Goal: Transaction & Acquisition: Register for event/course

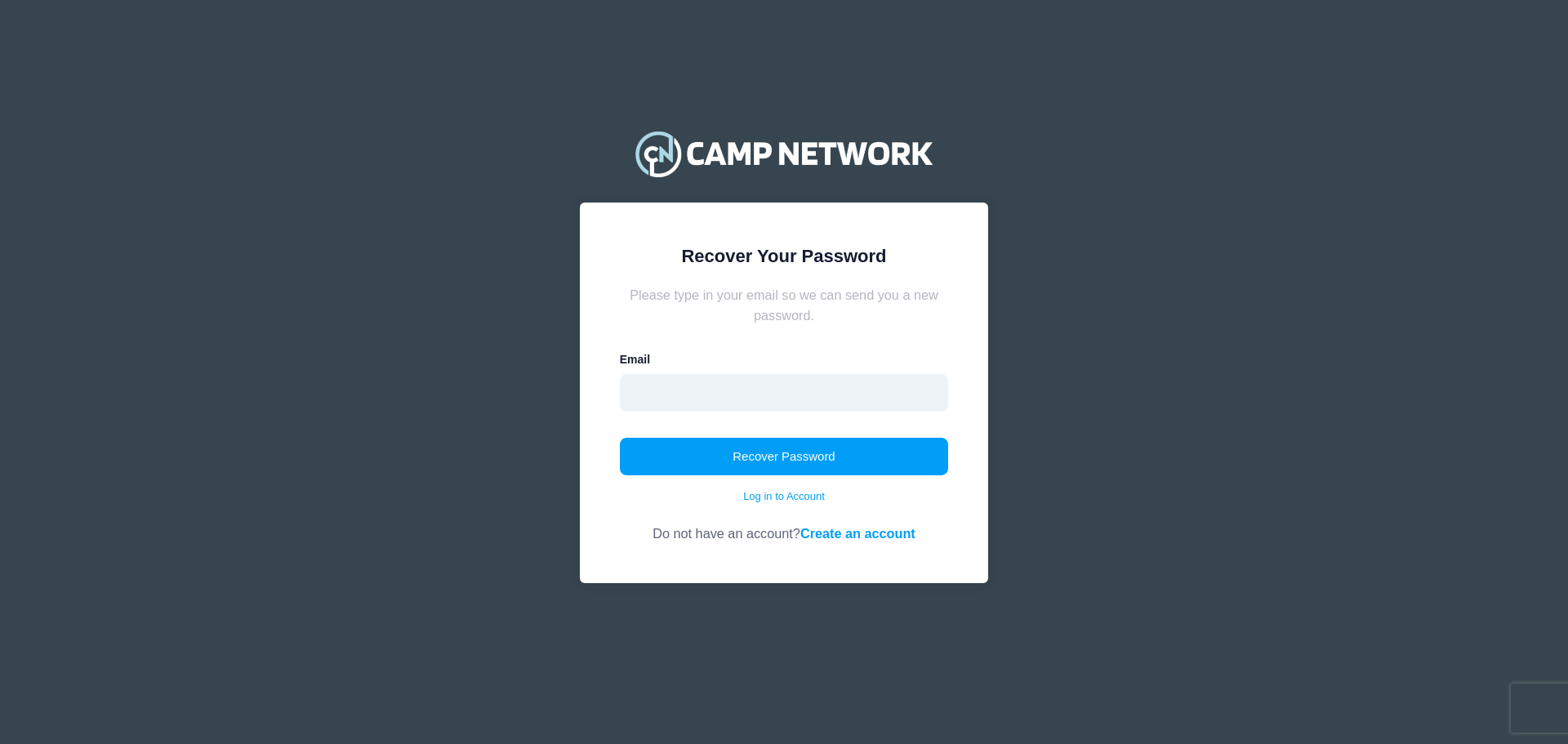
click at [708, 391] on input "email" at bounding box center [784, 392] width 329 height 38
type input "[EMAIL_ADDRESS][DOMAIN_NAME]"
click at [732, 456] on button "Recover Password" at bounding box center [784, 456] width 329 height 38
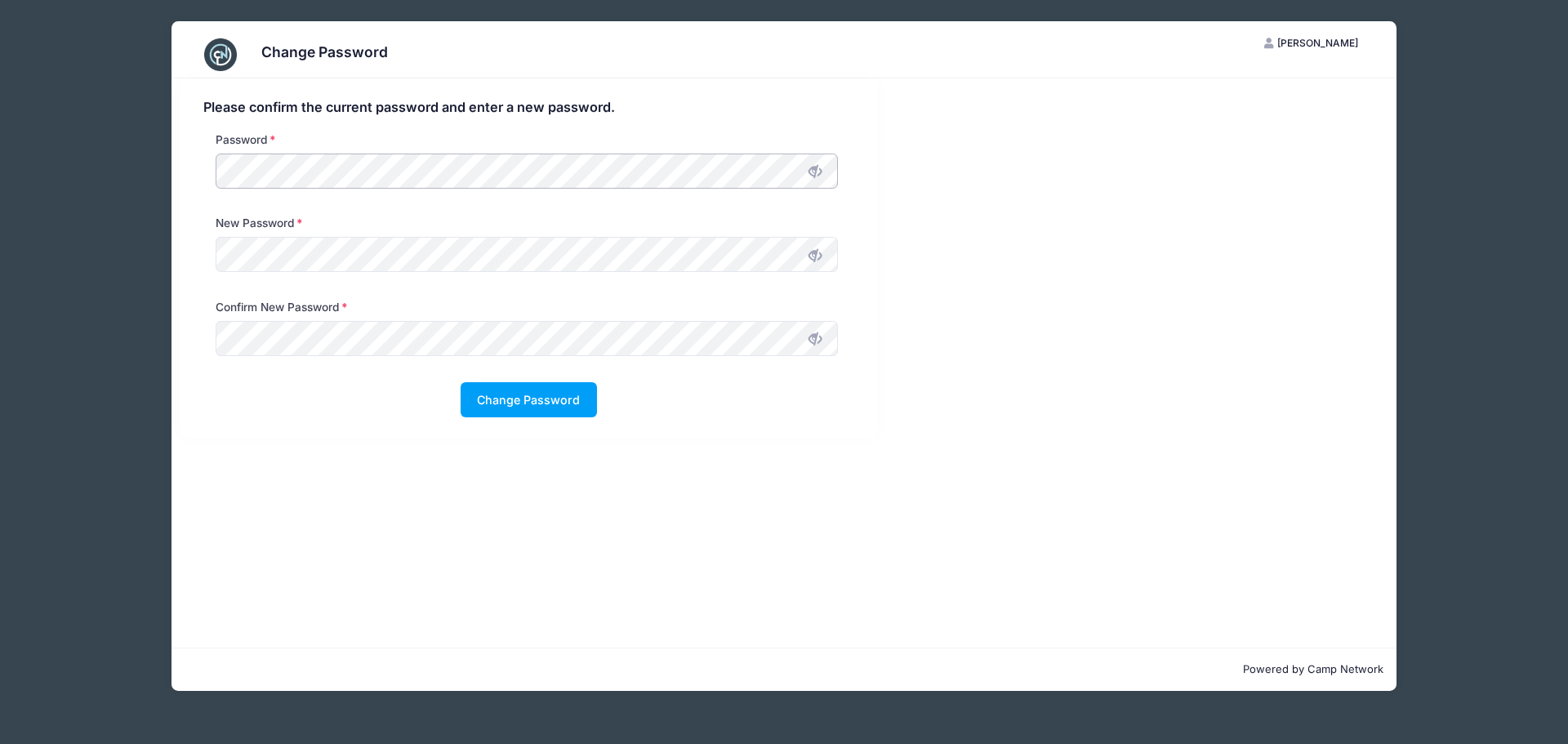
click at [210, 168] on div "Password" at bounding box center [527, 164] width 639 height 66
click at [813, 175] on icon at bounding box center [816, 172] width 13 height 13
click at [810, 252] on icon at bounding box center [816, 256] width 13 height 13
click at [816, 338] on icon at bounding box center [816, 339] width 13 height 13
click at [499, 395] on button "Change Password" at bounding box center [529, 400] width 136 height 35
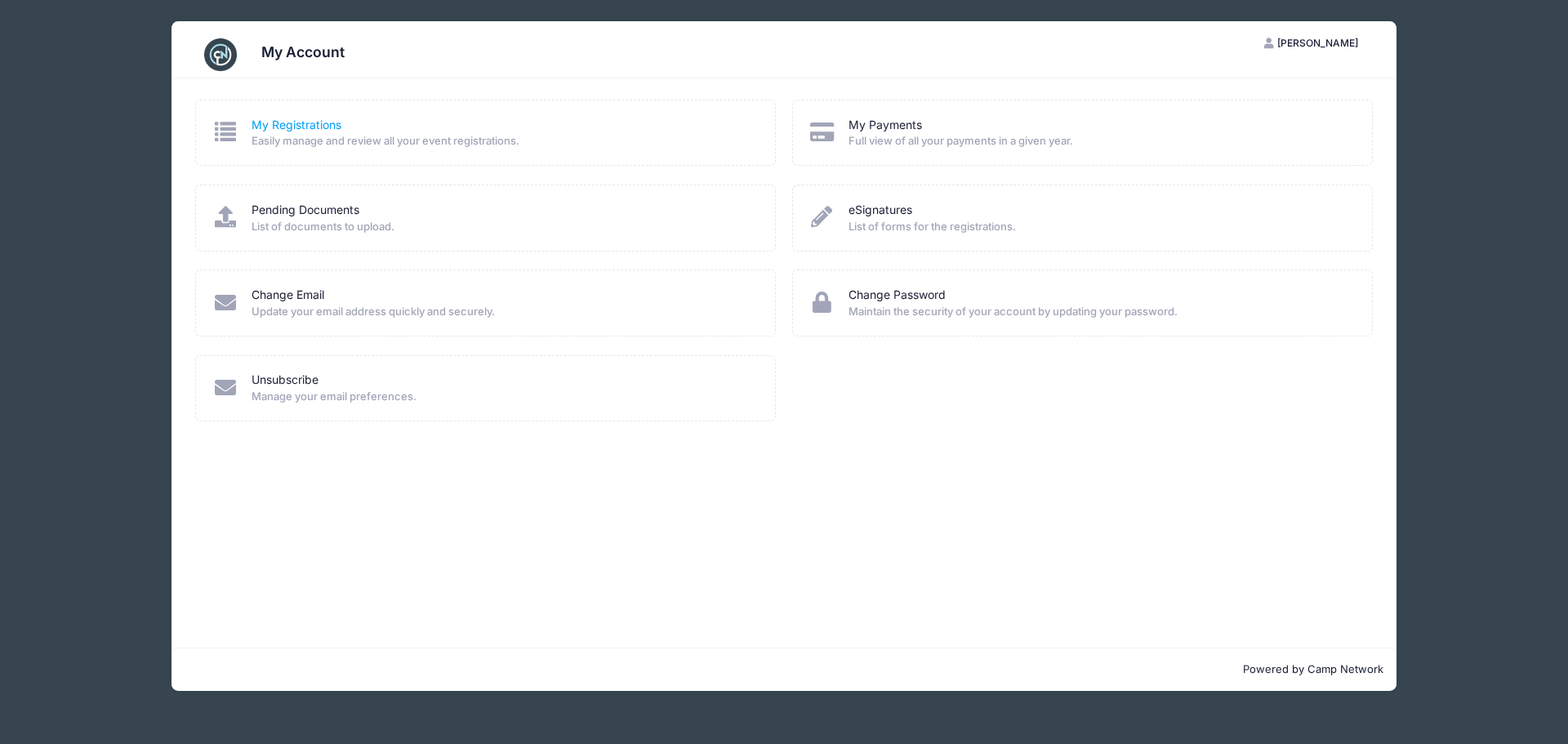
click at [299, 126] on link "My Registrations" at bounding box center [296, 125] width 90 height 17
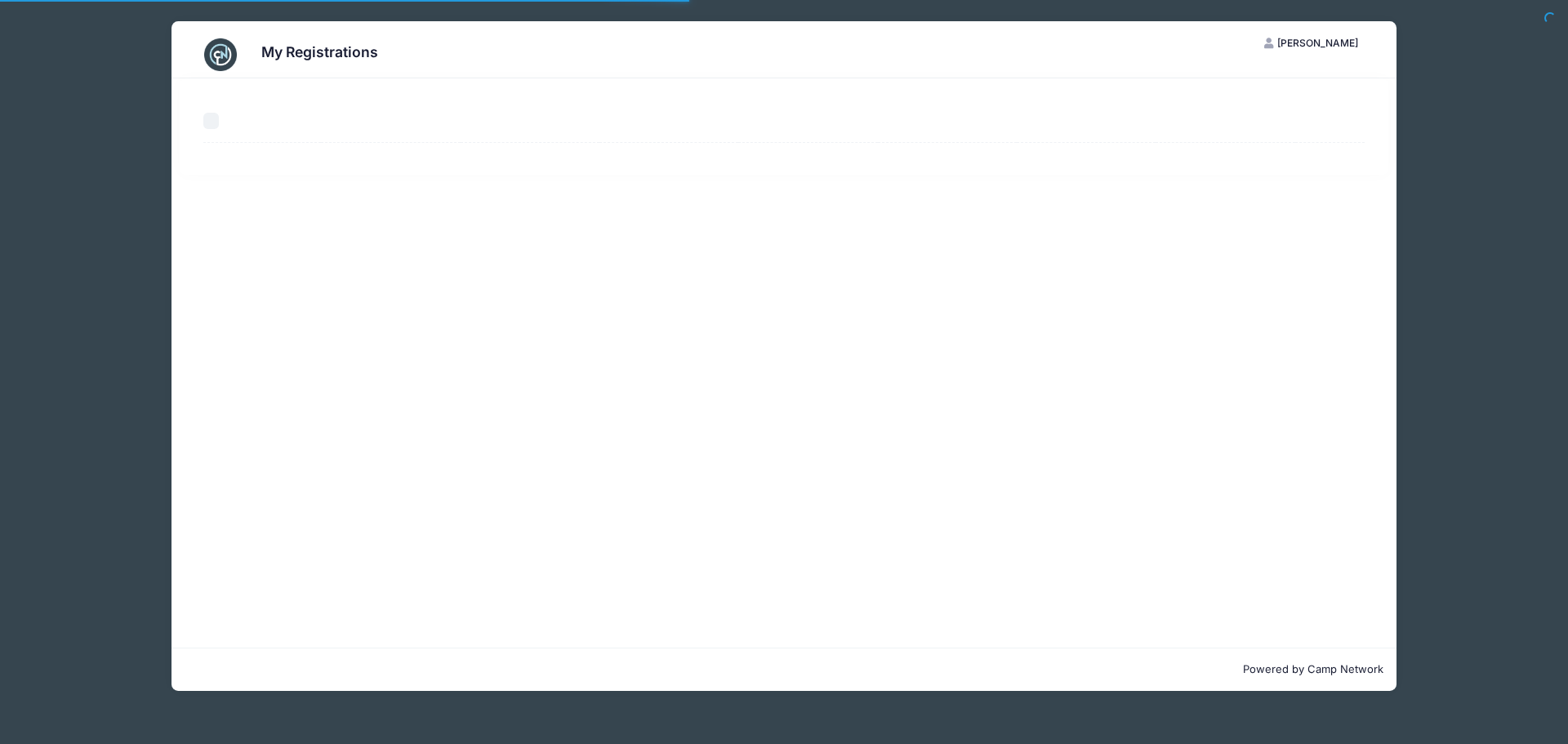
select select "50"
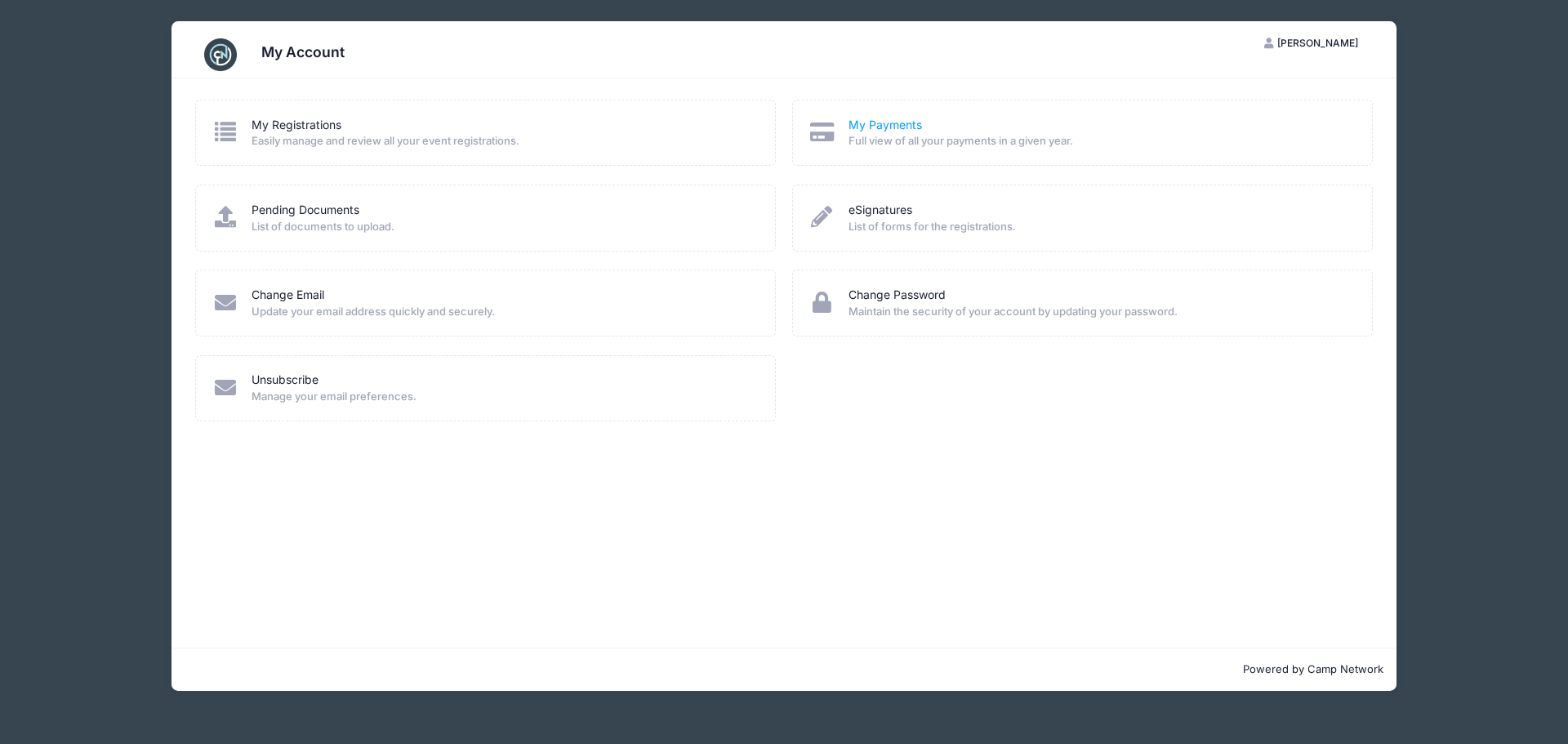
click at [853, 129] on link "My Payments" at bounding box center [885, 125] width 73 height 17
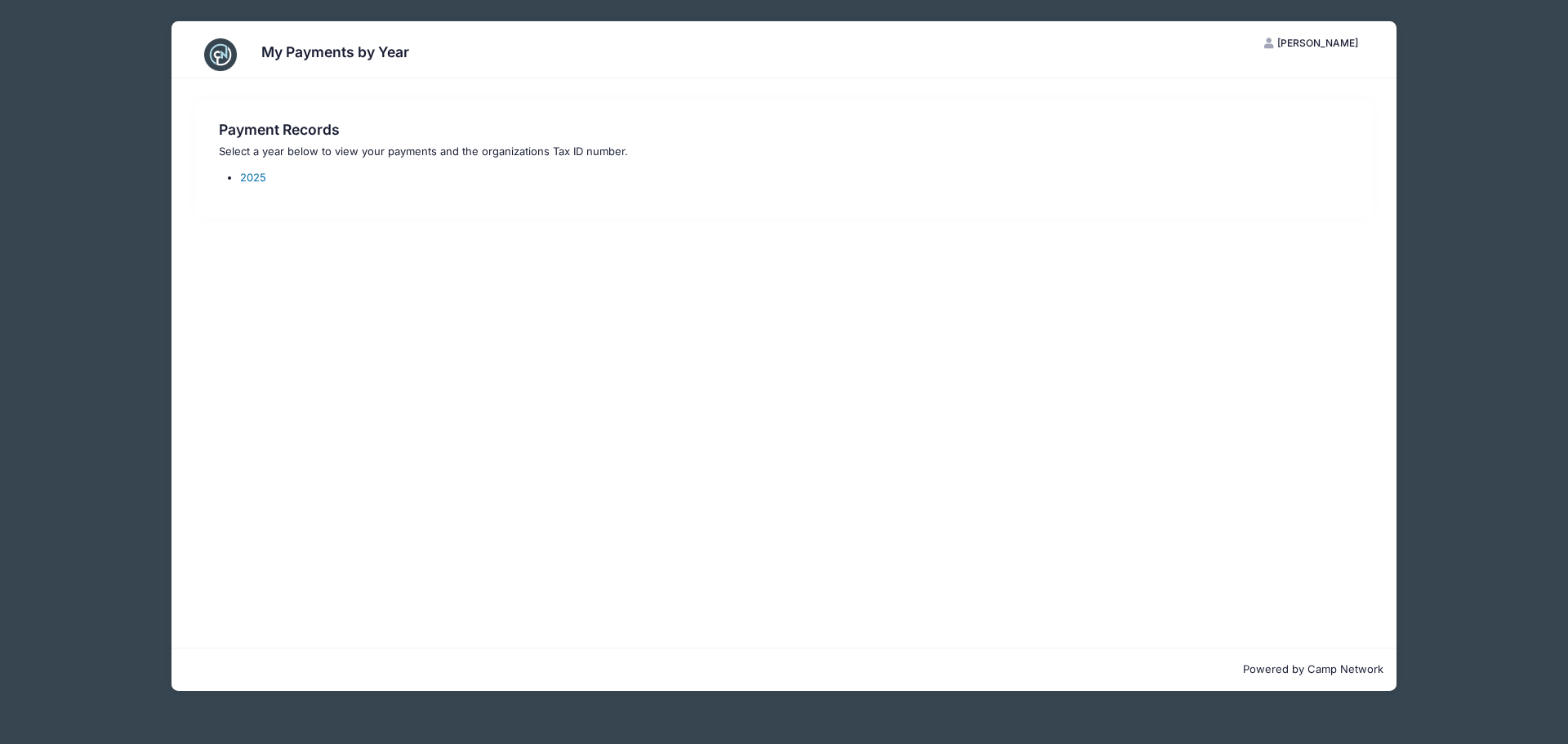
click at [244, 179] on link "2025" at bounding box center [252, 178] width 26 height 13
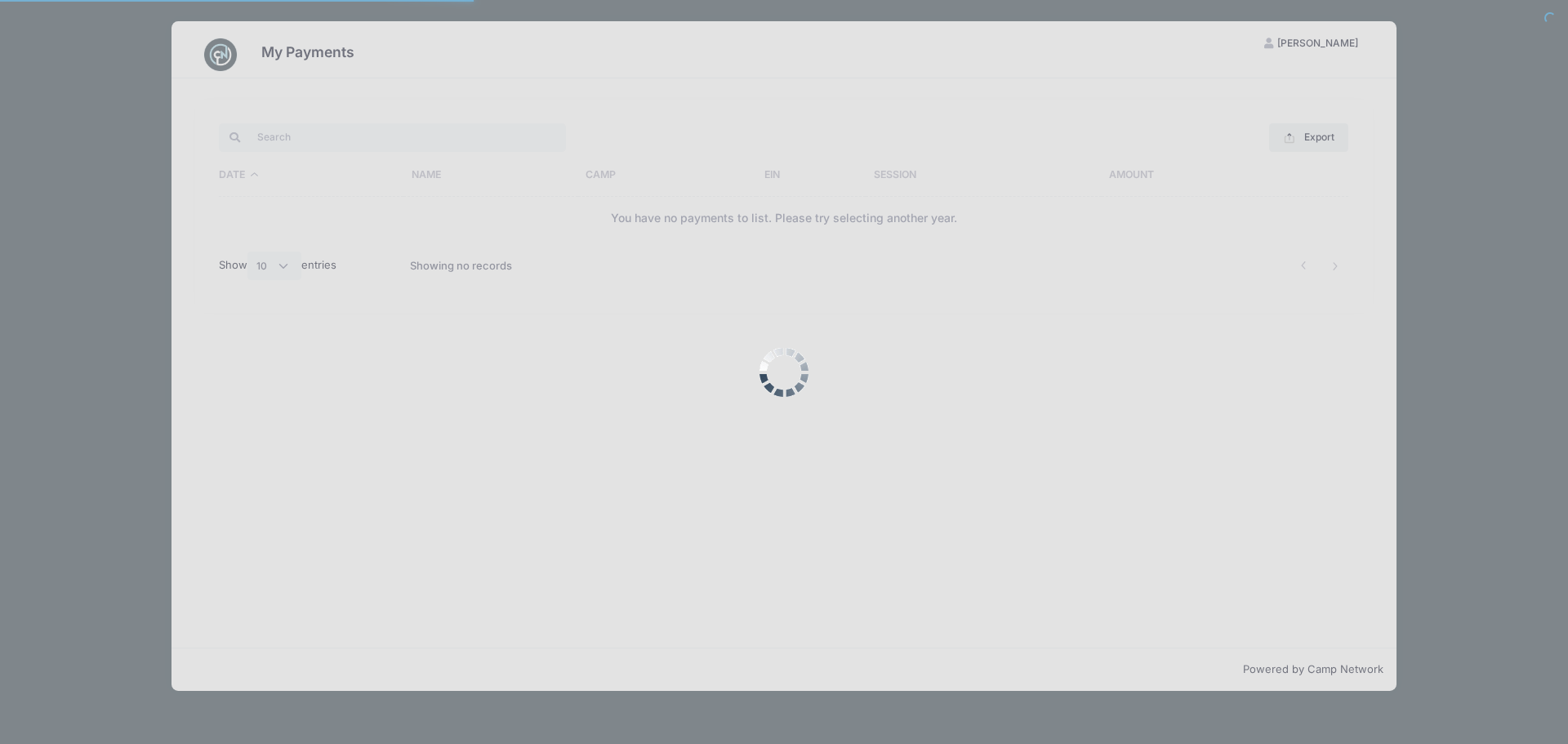
select select "10"
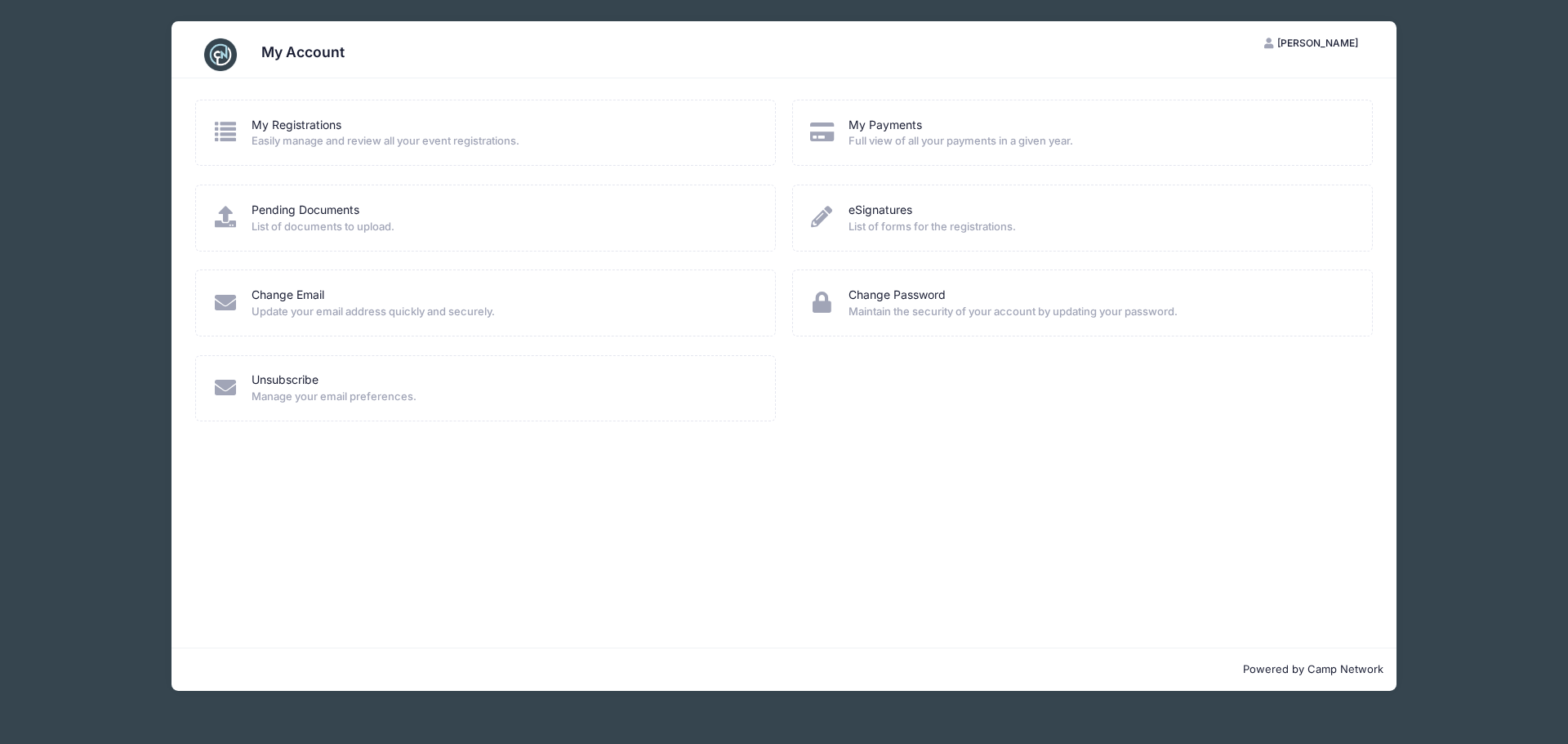
click at [326, 142] on span "Easily manage and review all your event registrations." at bounding box center [502, 141] width 502 height 16
click at [319, 126] on link "My Registrations" at bounding box center [296, 125] width 90 height 17
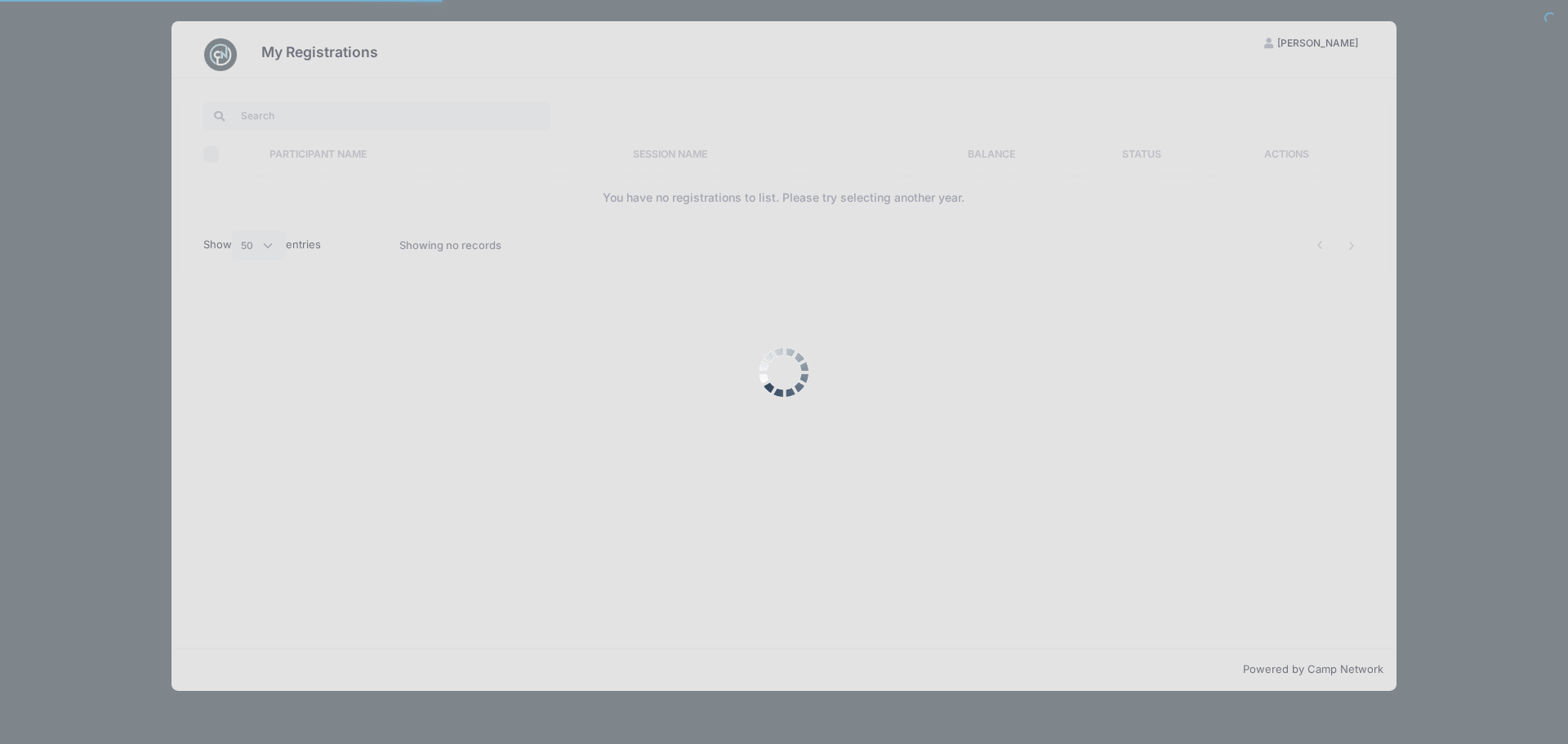
select select "50"
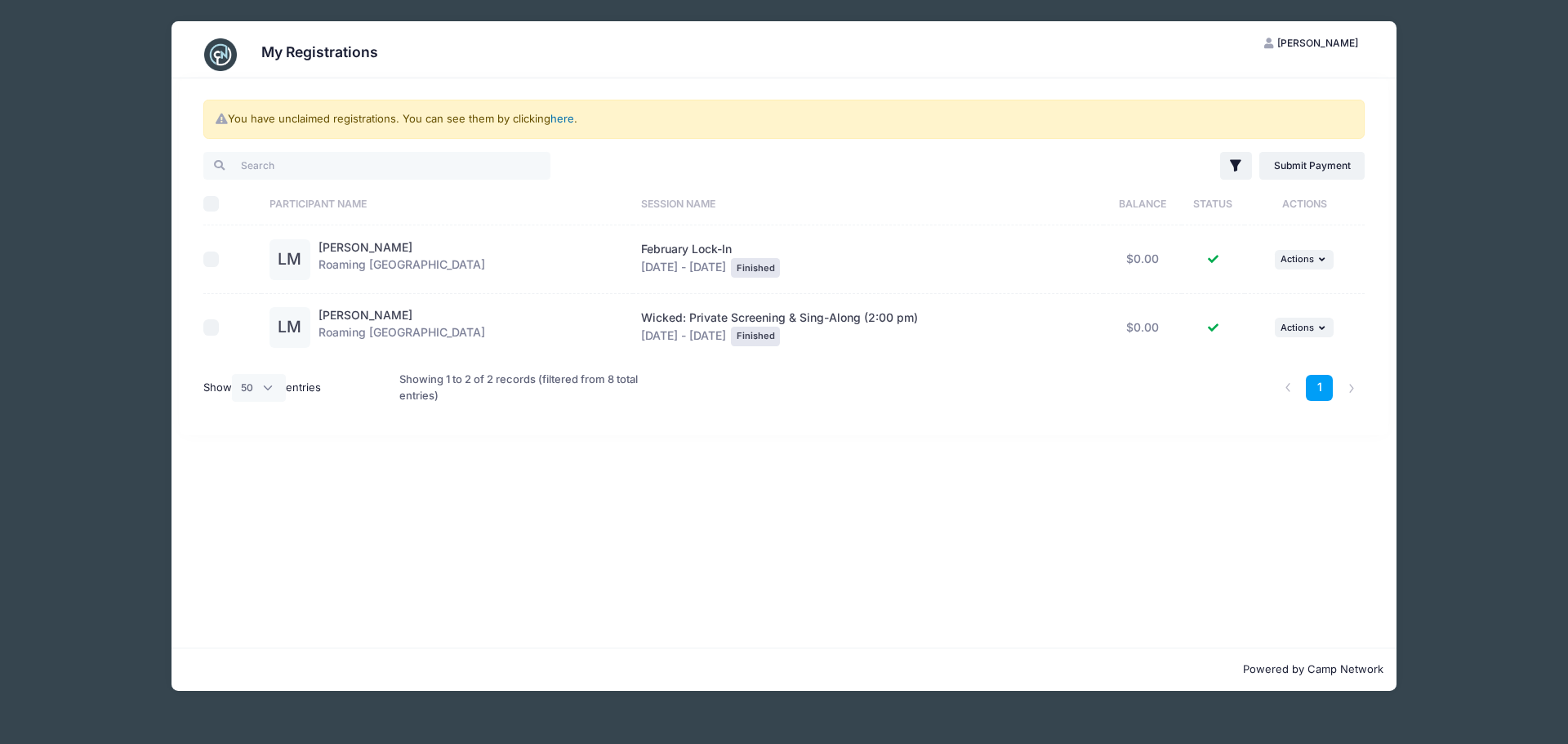
click at [566, 115] on link "here" at bounding box center [562, 119] width 24 height 13
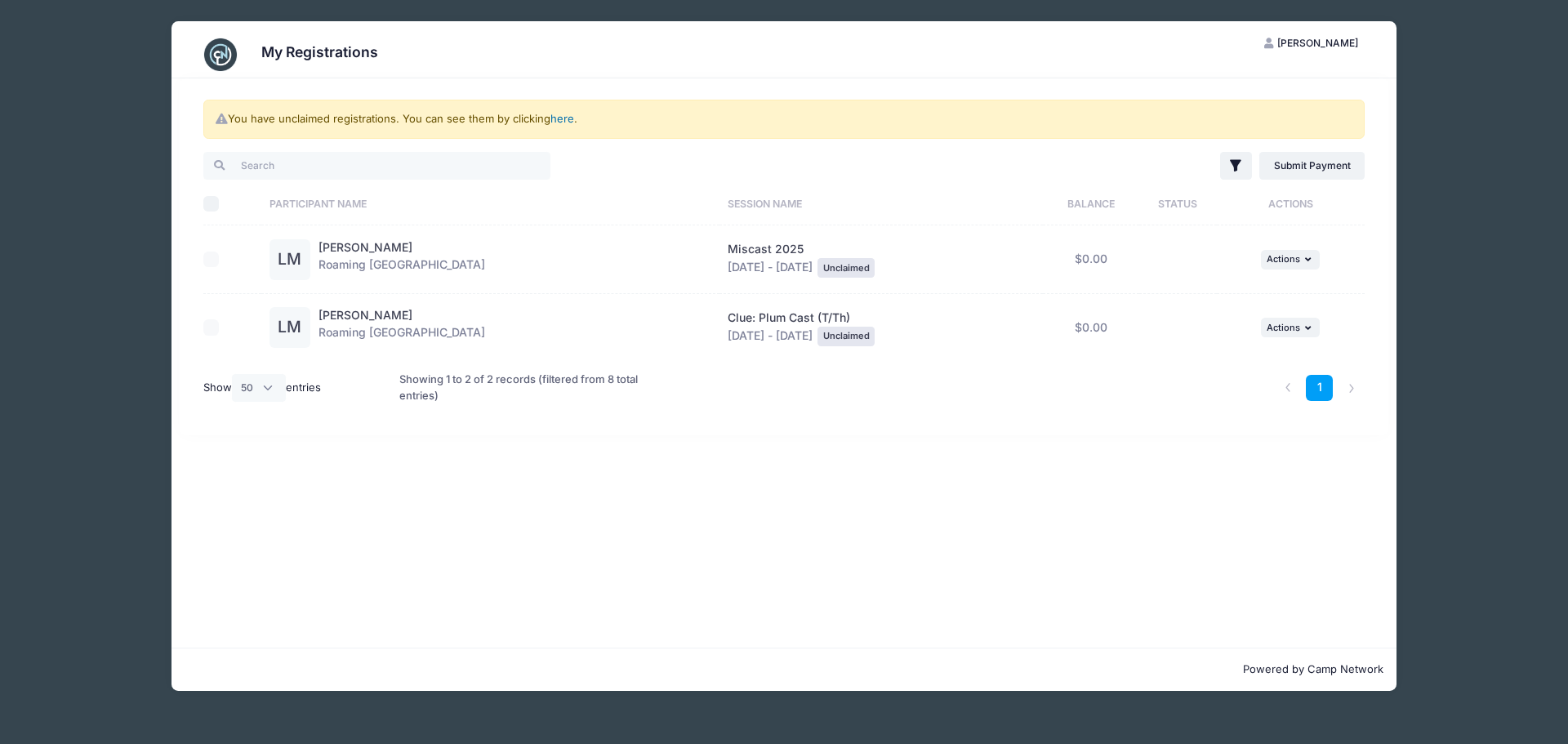
click at [566, 115] on link "here" at bounding box center [562, 119] width 24 height 13
click at [555, 121] on link "here" at bounding box center [562, 119] width 24 height 13
click at [556, 121] on link "here" at bounding box center [562, 119] width 24 height 13
click at [563, 120] on link "here" at bounding box center [562, 119] width 24 height 13
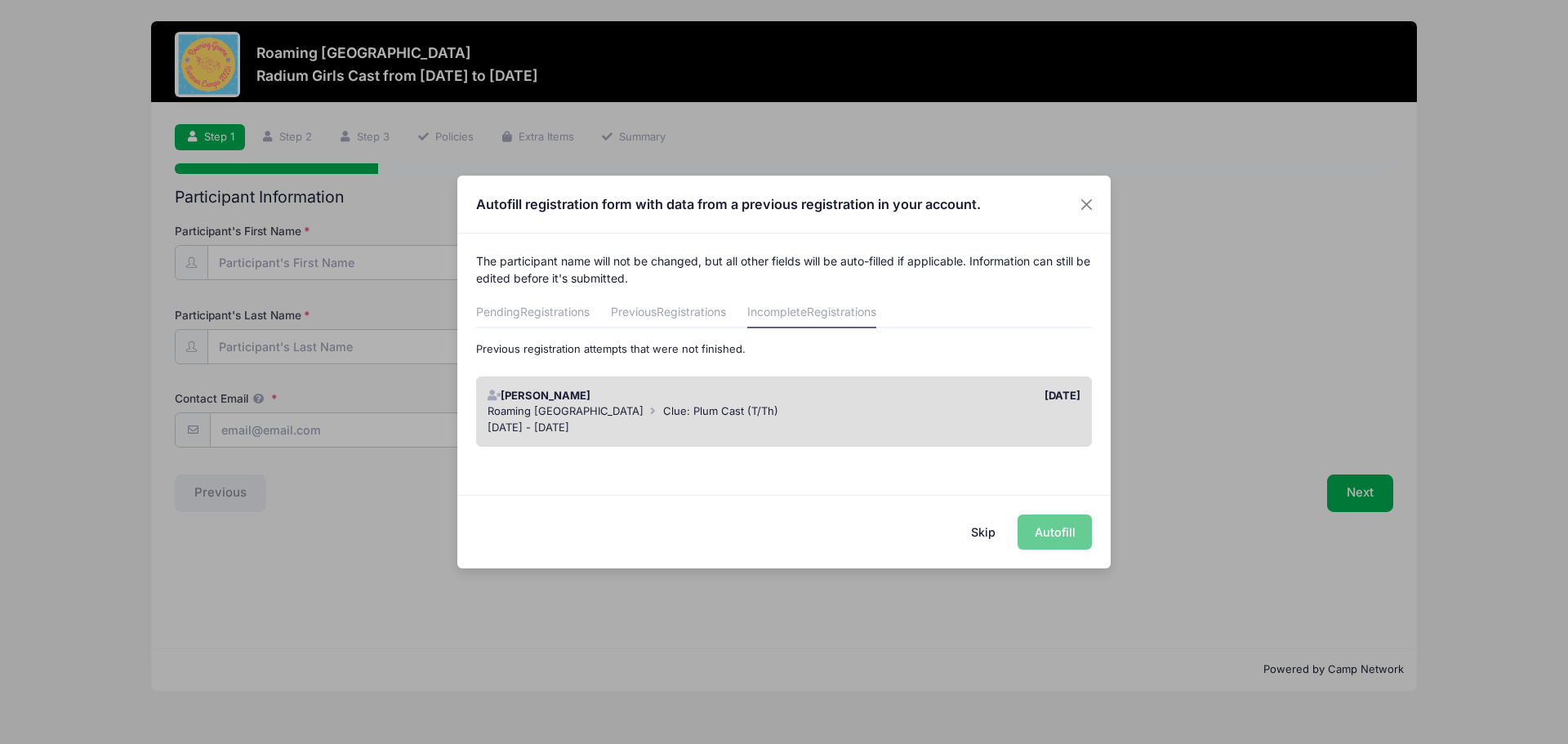
click at [1067, 536] on div "Skip Autofill" at bounding box center [784, 531] width 653 height 72
click at [1054, 527] on div "Skip Autofill" at bounding box center [784, 531] width 653 height 72
click at [975, 531] on button "Skip" at bounding box center [984, 532] width 58 height 35
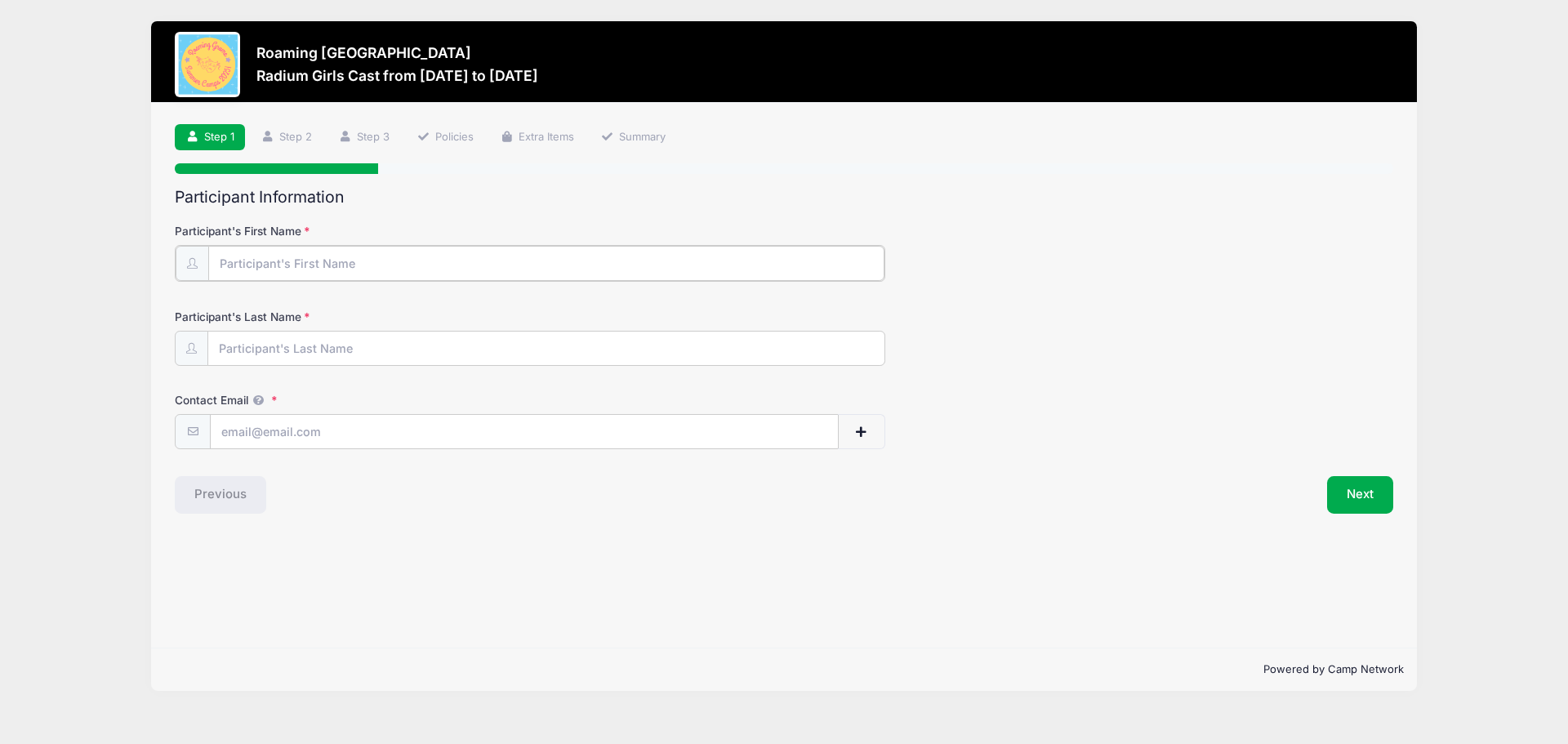
click at [342, 263] on input "Participant's First Name" at bounding box center [546, 263] width 677 height 35
click at [315, 260] on input "Participant's First Name" at bounding box center [546, 263] width 677 height 35
type input "Lucy"
type input "[PERSON_NAME]"
type input "[EMAIL_ADDRESS][DOMAIN_NAME]"
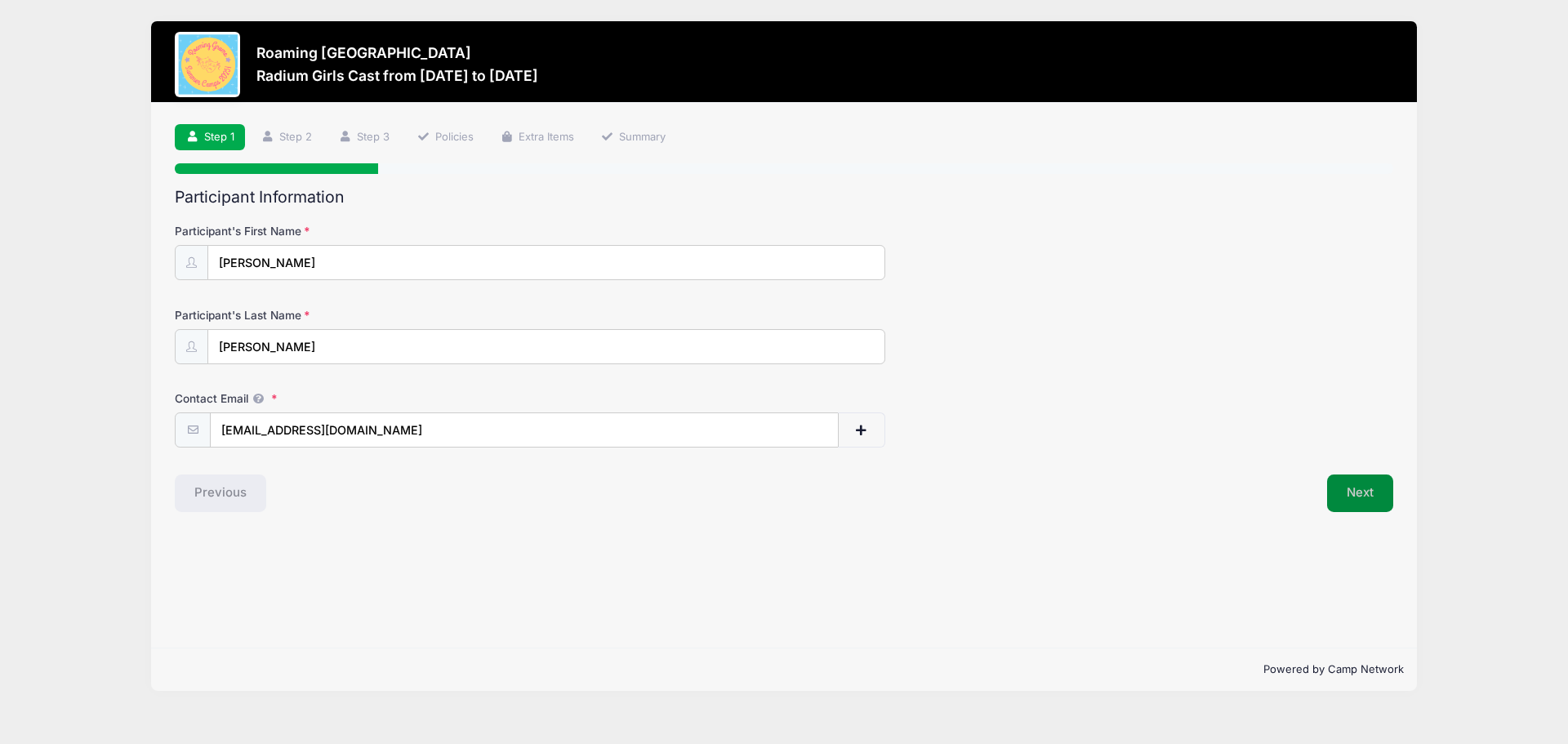
click at [1371, 492] on button "Next" at bounding box center [1360, 493] width 66 height 38
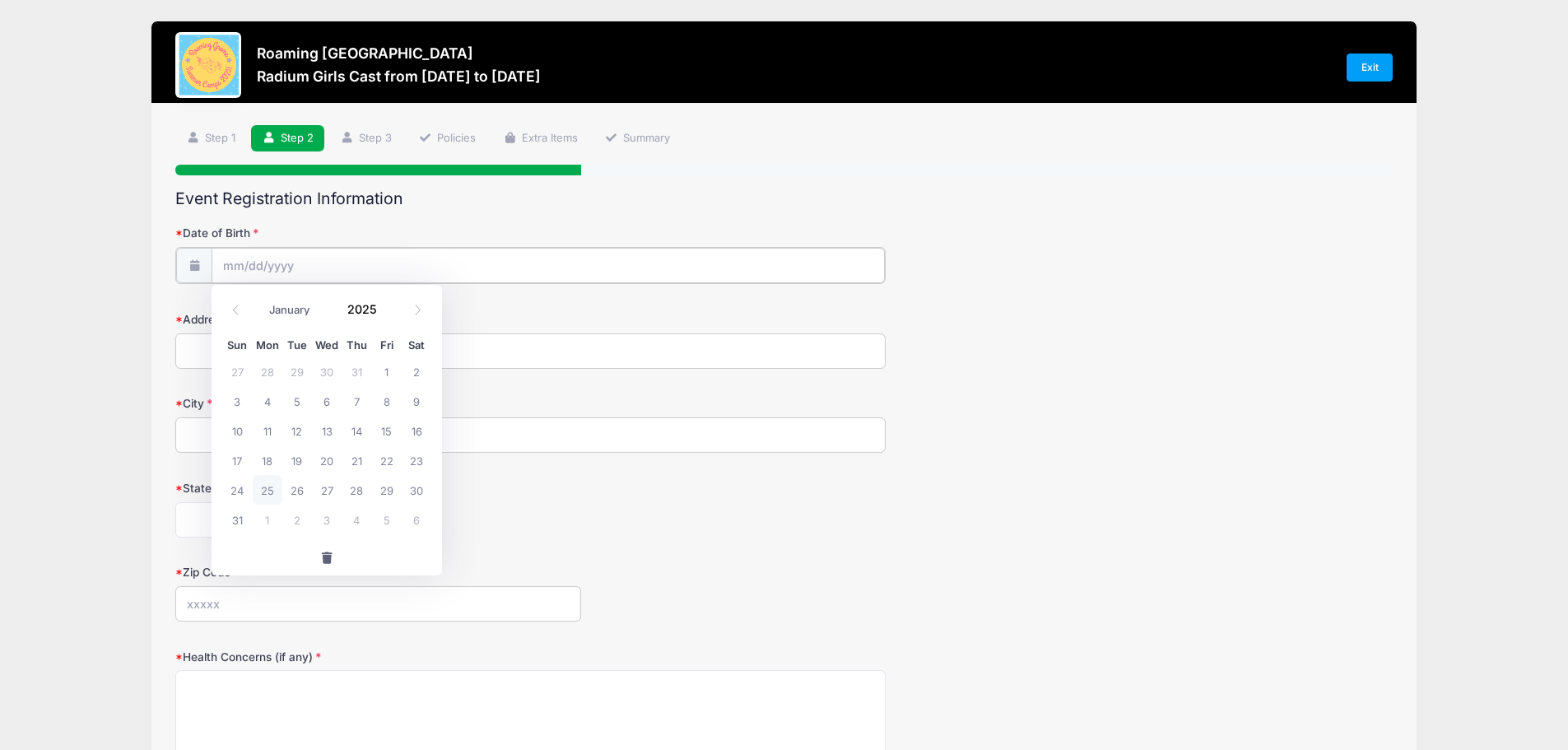
click at [307, 266] on input "Date of Birth" at bounding box center [548, 266] width 673 height 36
click at [299, 489] on span "26" at bounding box center [297, 490] width 30 height 30
type input "08/26/2025"
click at [269, 263] on input "08/26/2025" at bounding box center [548, 266] width 673 height 36
click at [310, 264] on input "08/26/2025" at bounding box center [548, 266] width 673 height 36
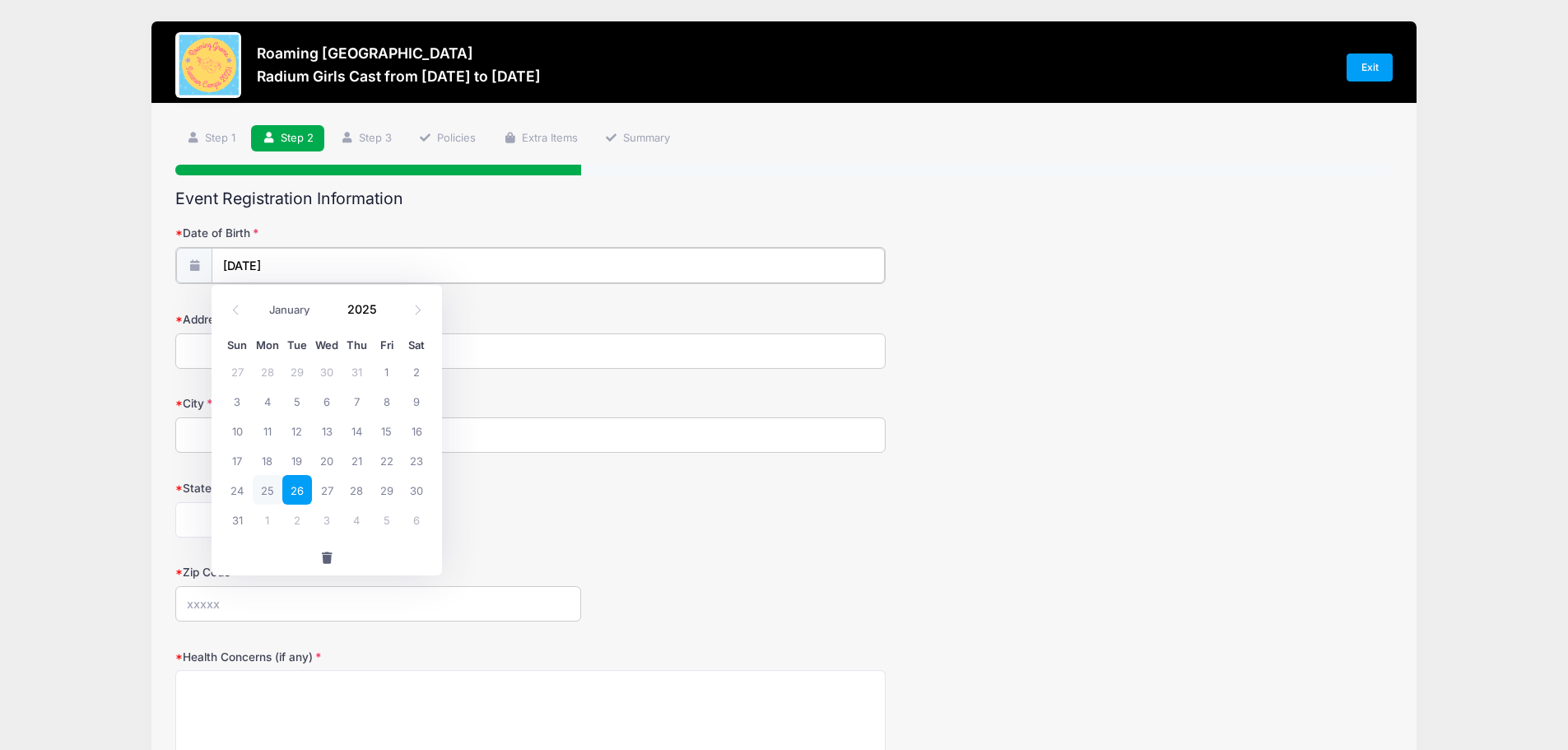
click at [233, 263] on input "08/26/2025" at bounding box center [548, 266] width 673 height 36
click at [232, 263] on input "08/26/2025" at bounding box center [548, 266] width 673 height 36
click at [299, 268] on input "08/26/2025" at bounding box center [548, 266] width 673 height 36
click at [239, 266] on input "08/26/2025" at bounding box center [548, 266] width 673 height 36
click at [230, 307] on span at bounding box center [236, 309] width 27 height 28
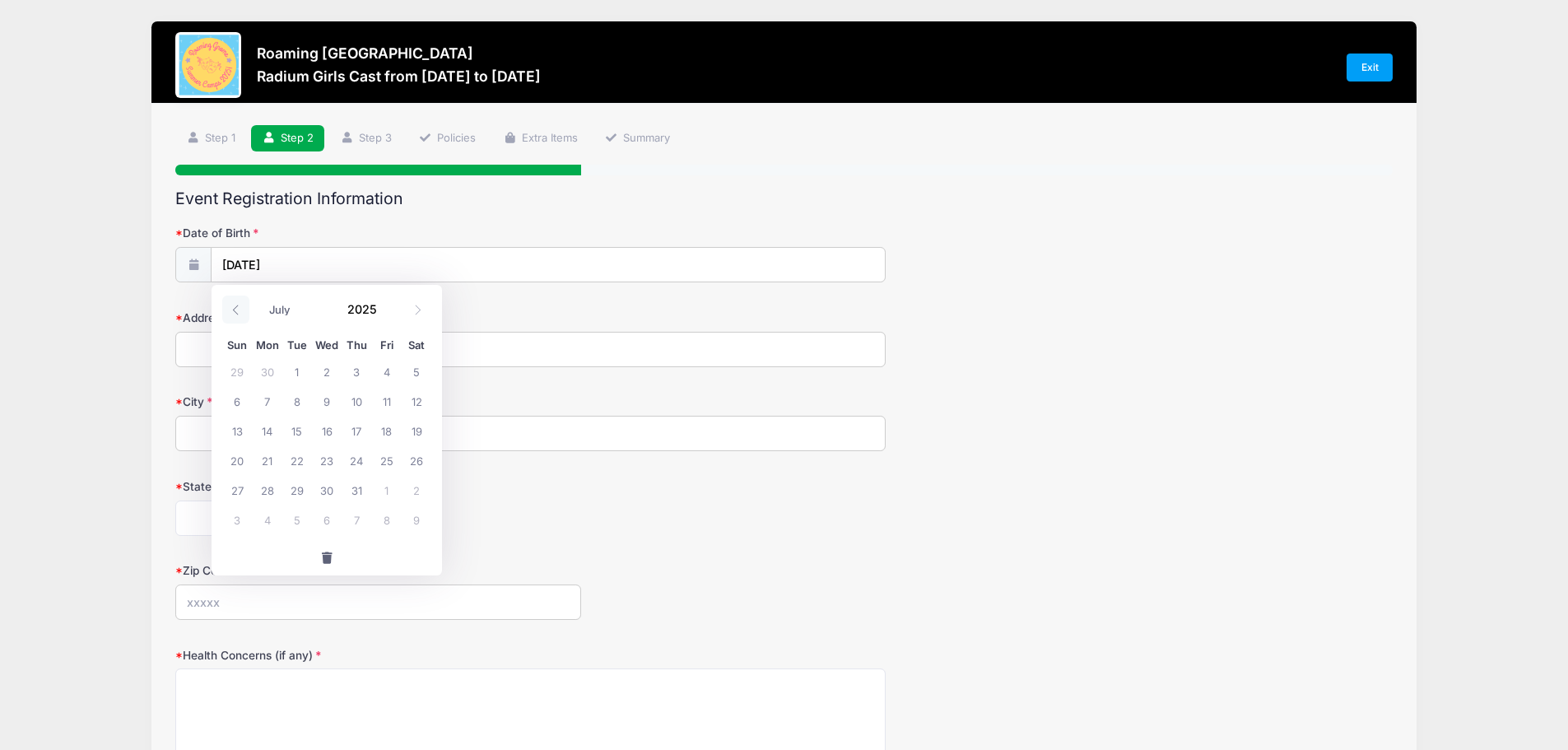
click at [230, 307] on span at bounding box center [236, 309] width 27 height 28
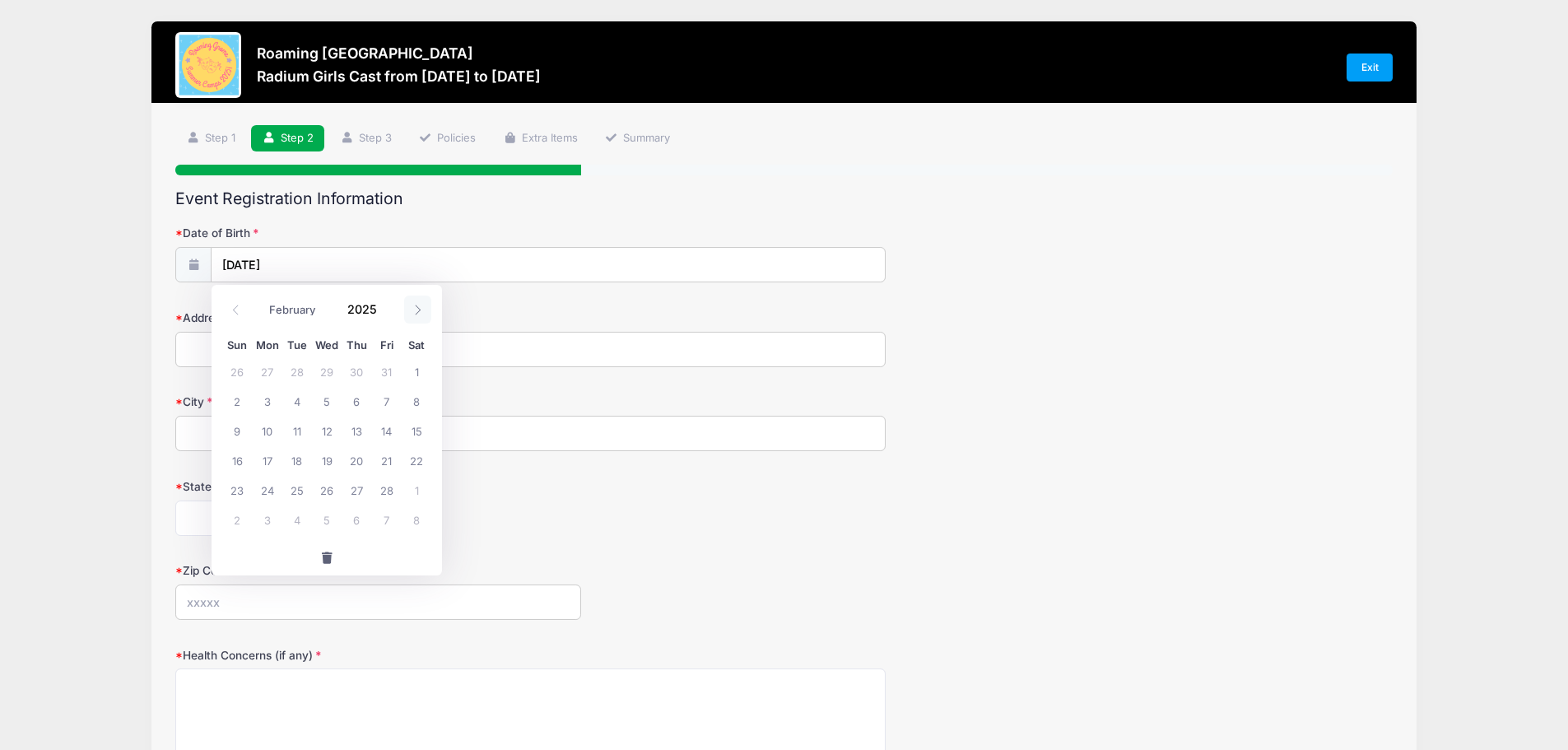
click at [416, 307] on icon at bounding box center [417, 310] width 11 height 11
select select "3"
click at [291, 430] on span "15" at bounding box center [297, 430] width 30 height 30
type input "04/15/2025"
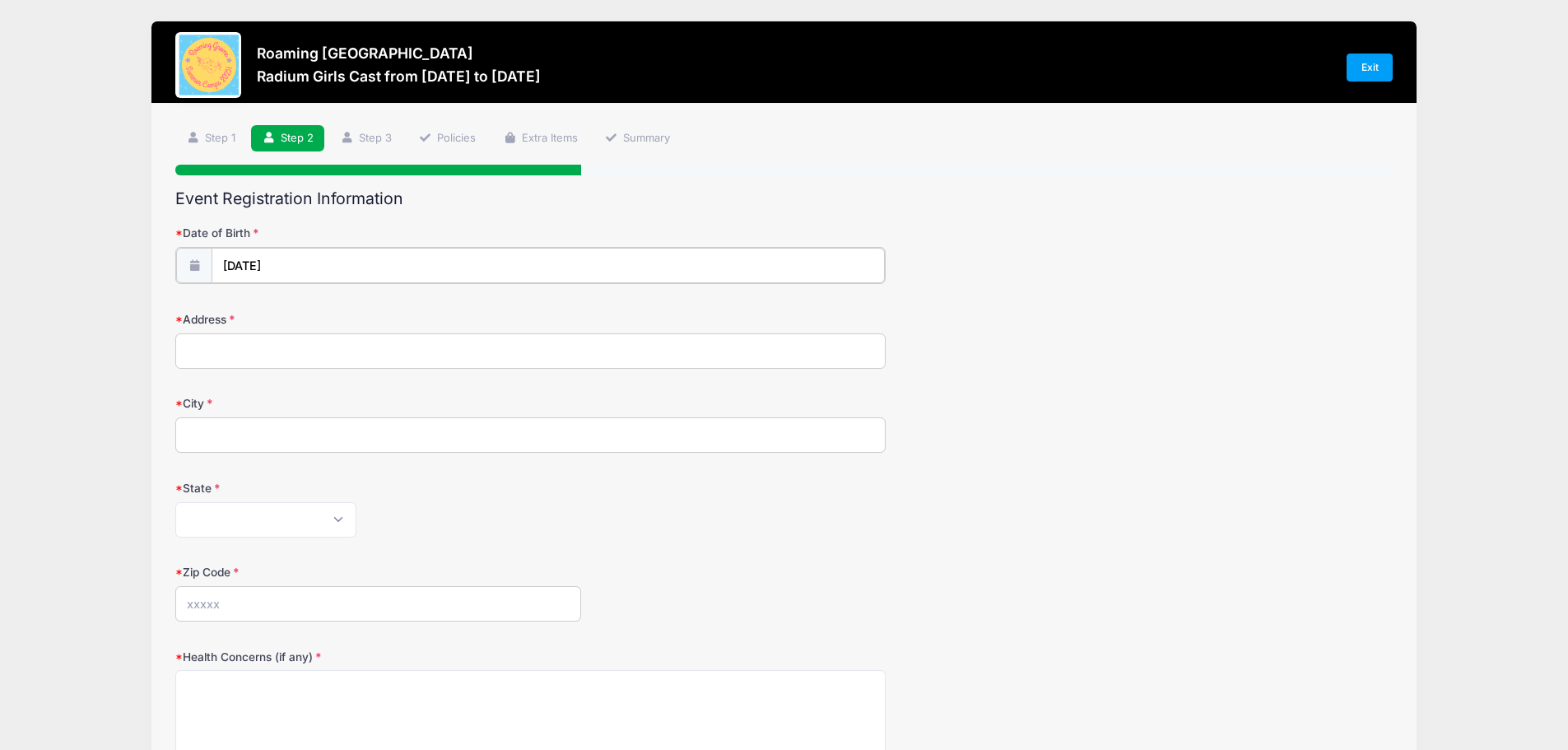
click at [317, 270] on input "04/15/2025" at bounding box center [548, 266] width 673 height 36
click at [417, 313] on icon at bounding box center [418, 310] width 6 height 10
click at [231, 307] on icon at bounding box center [236, 310] width 11 height 11
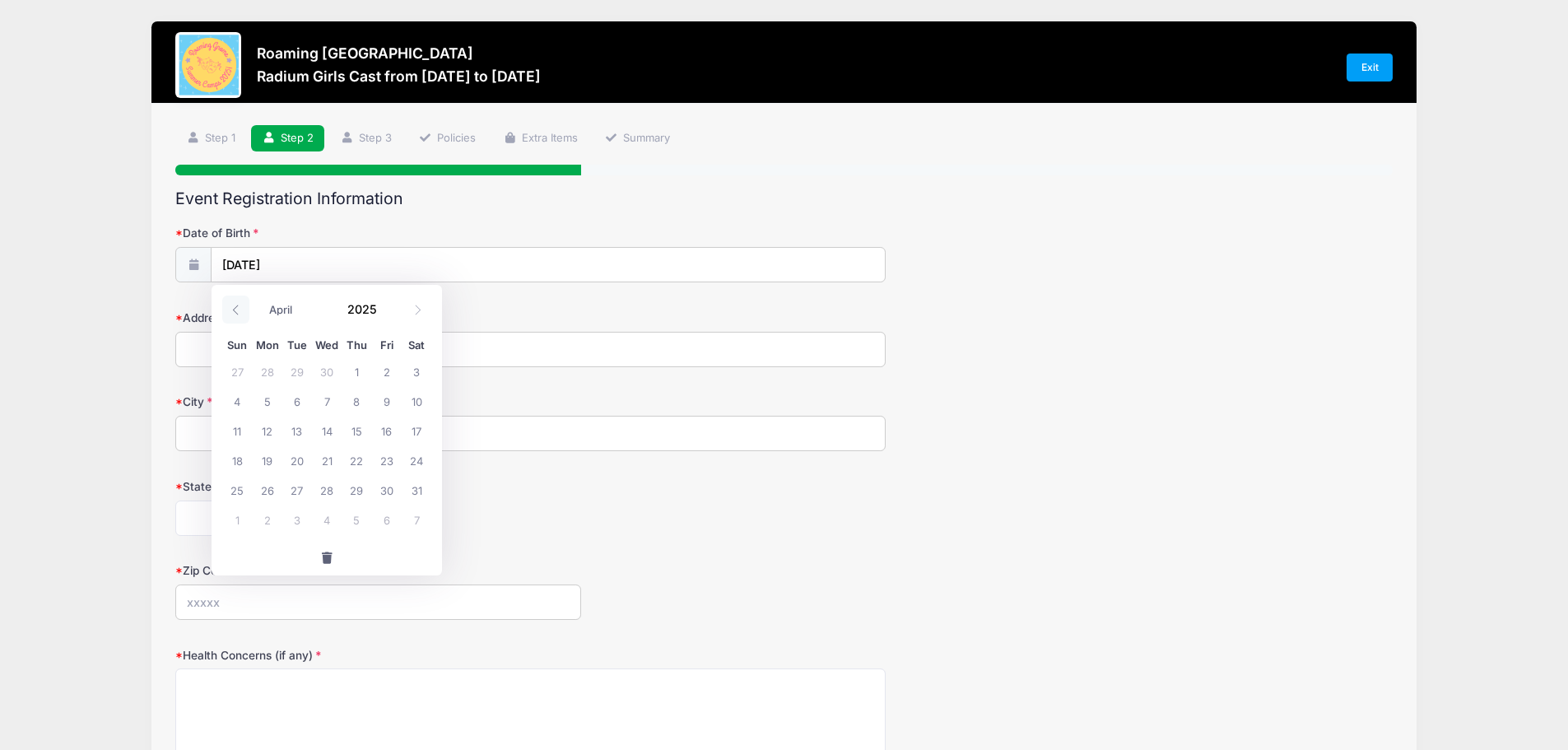
click at [231, 307] on icon at bounding box center [236, 310] width 11 height 11
select select "0"
click at [231, 307] on icon at bounding box center [236, 310] width 11 height 11
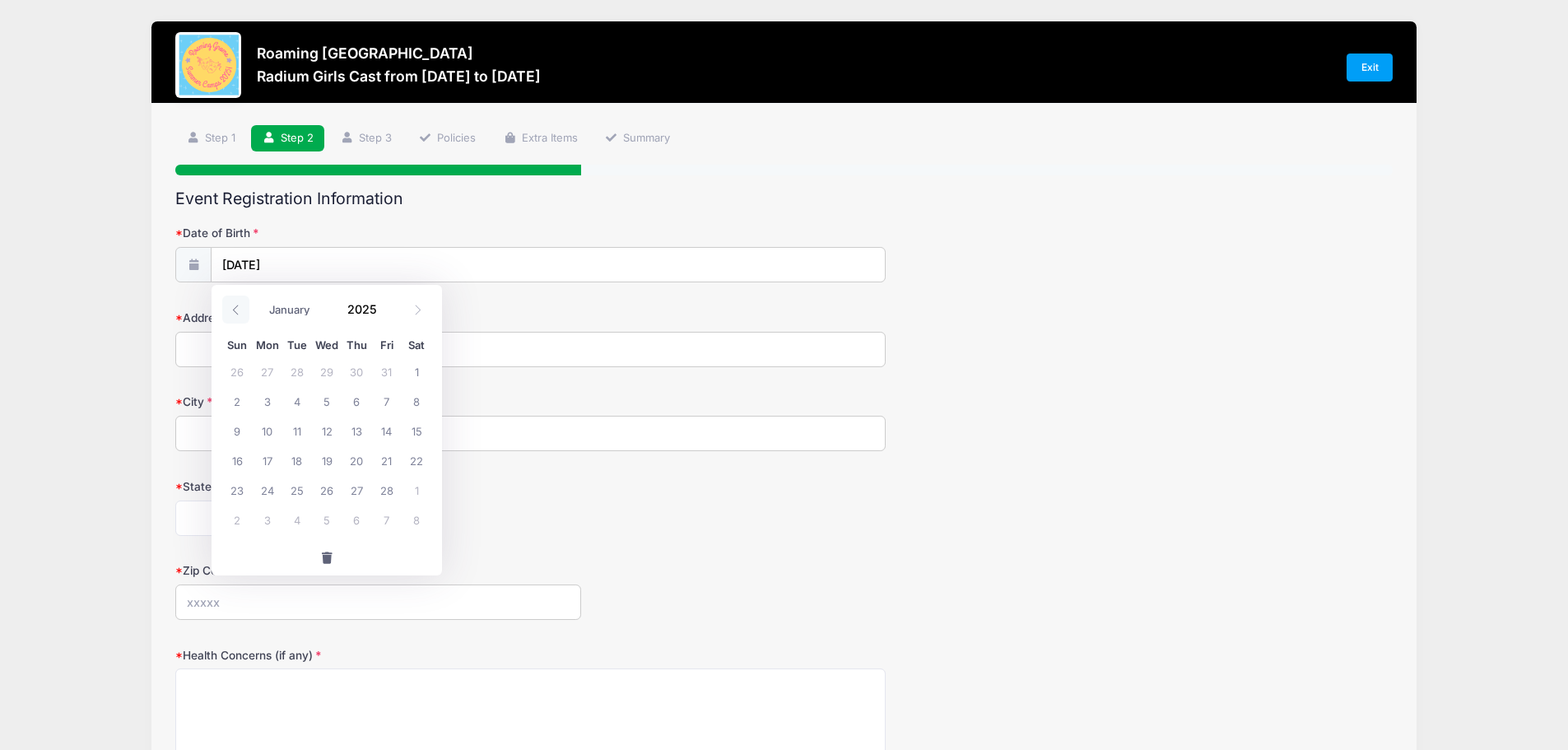
type input "2024"
click at [231, 307] on icon at bounding box center [236, 310] width 11 height 11
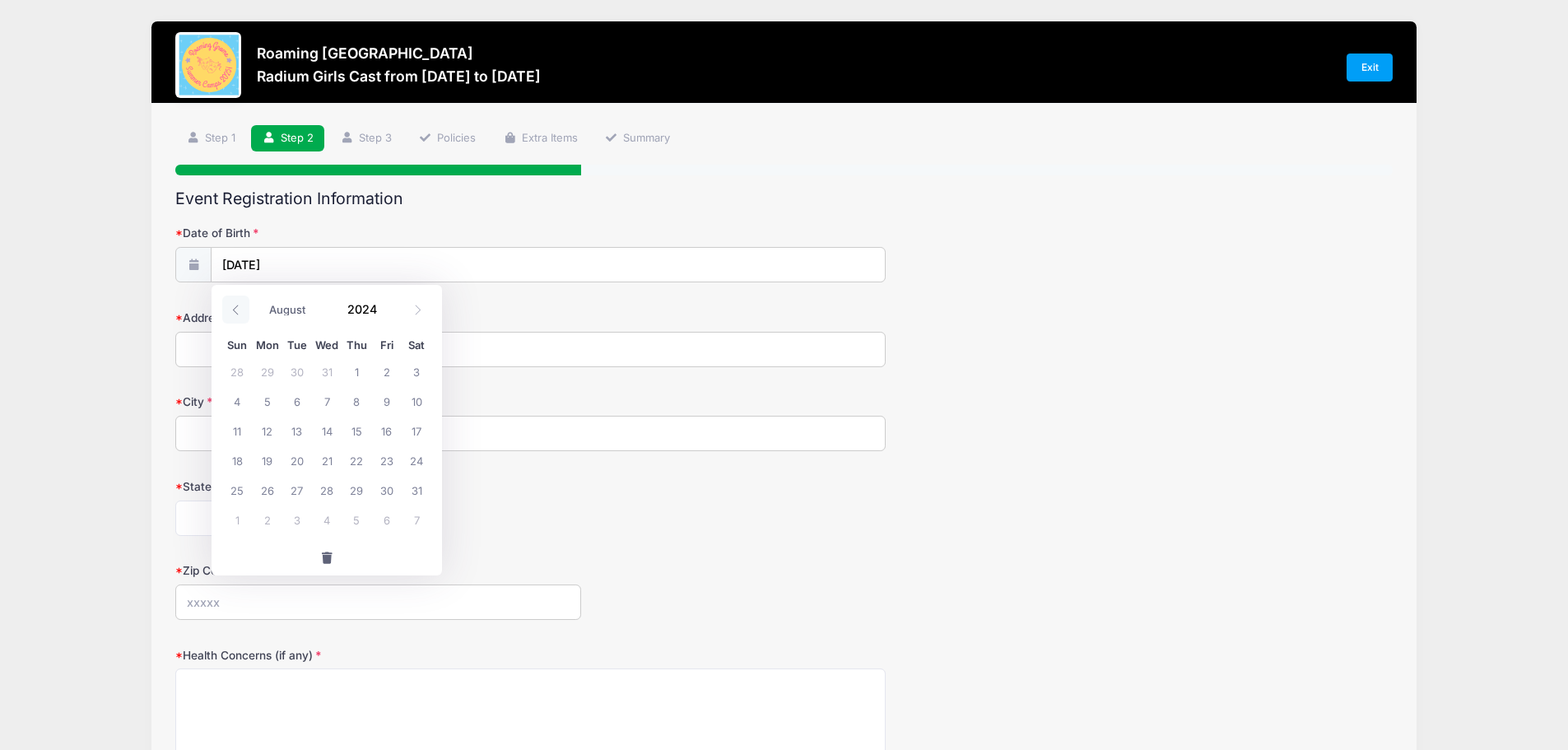
click at [231, 307] on icon at bounding box center [236, 310] width 11 height 11
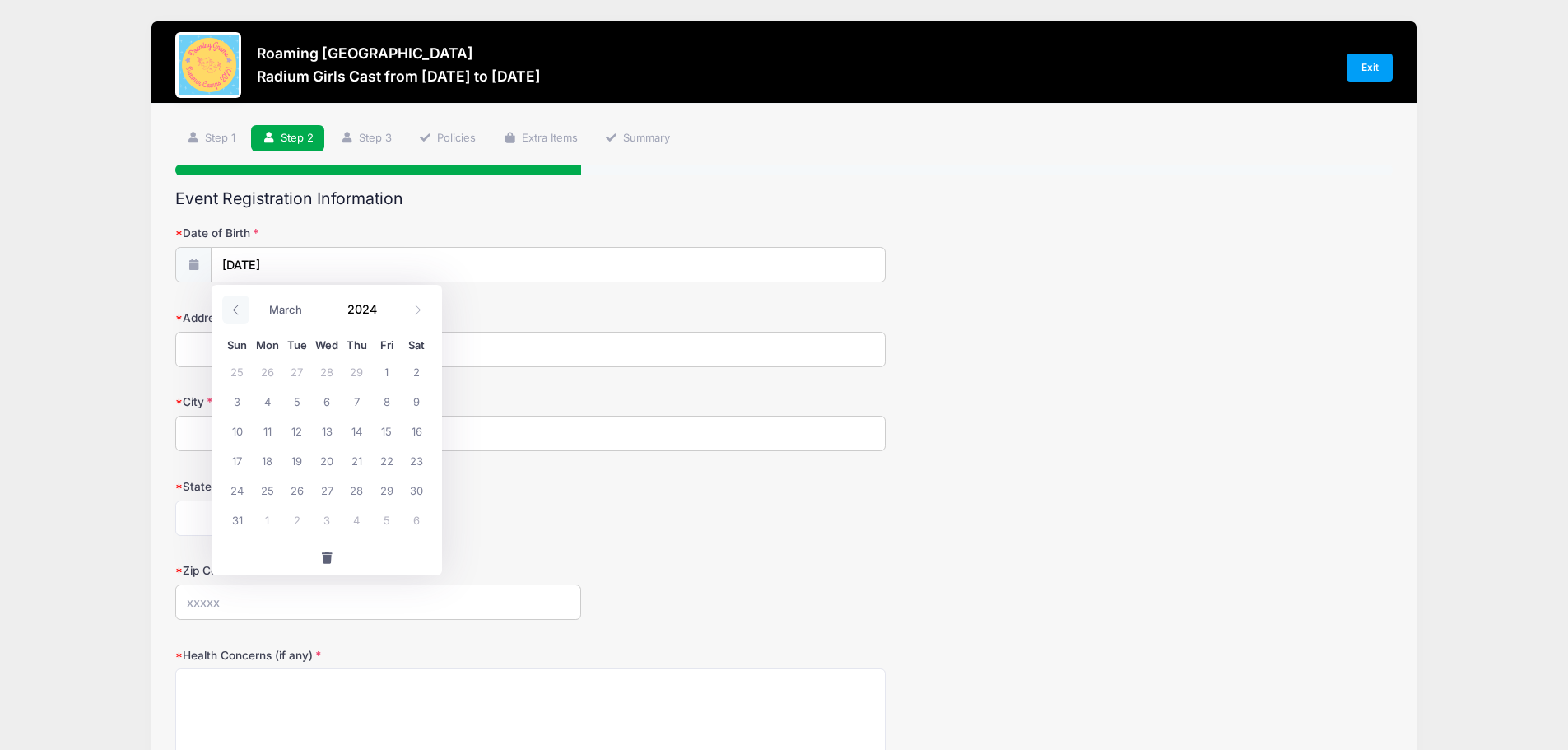
click at [231, 307] on icon at bounding box center [236, 310] width 11 height 11
select select "0"
click at [231, 307] on icon at bounding box center [236, 310] width 11 height 11
type input "2023"
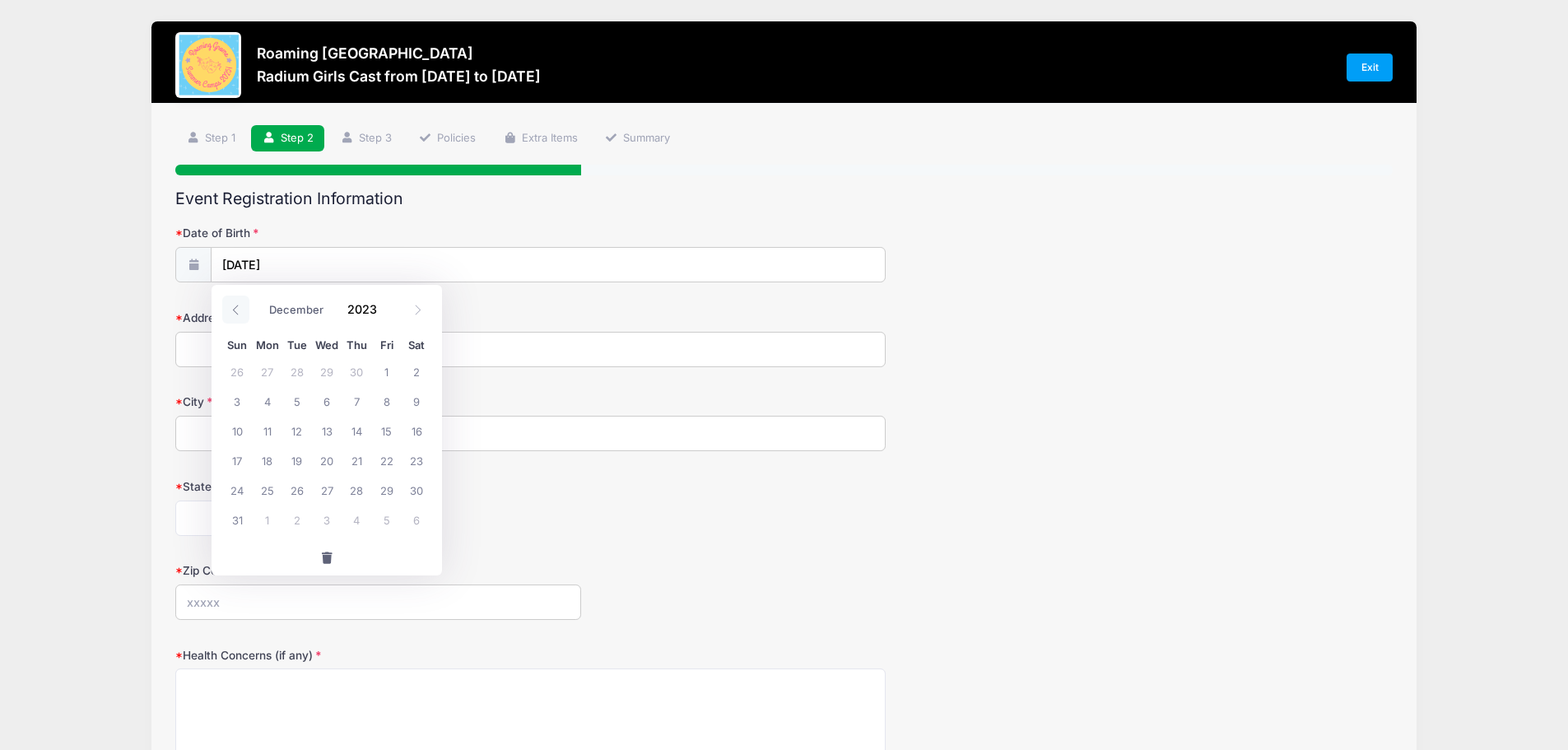
click at [231, 307] on icon at bounding box center [236, 310] width 11 height 11
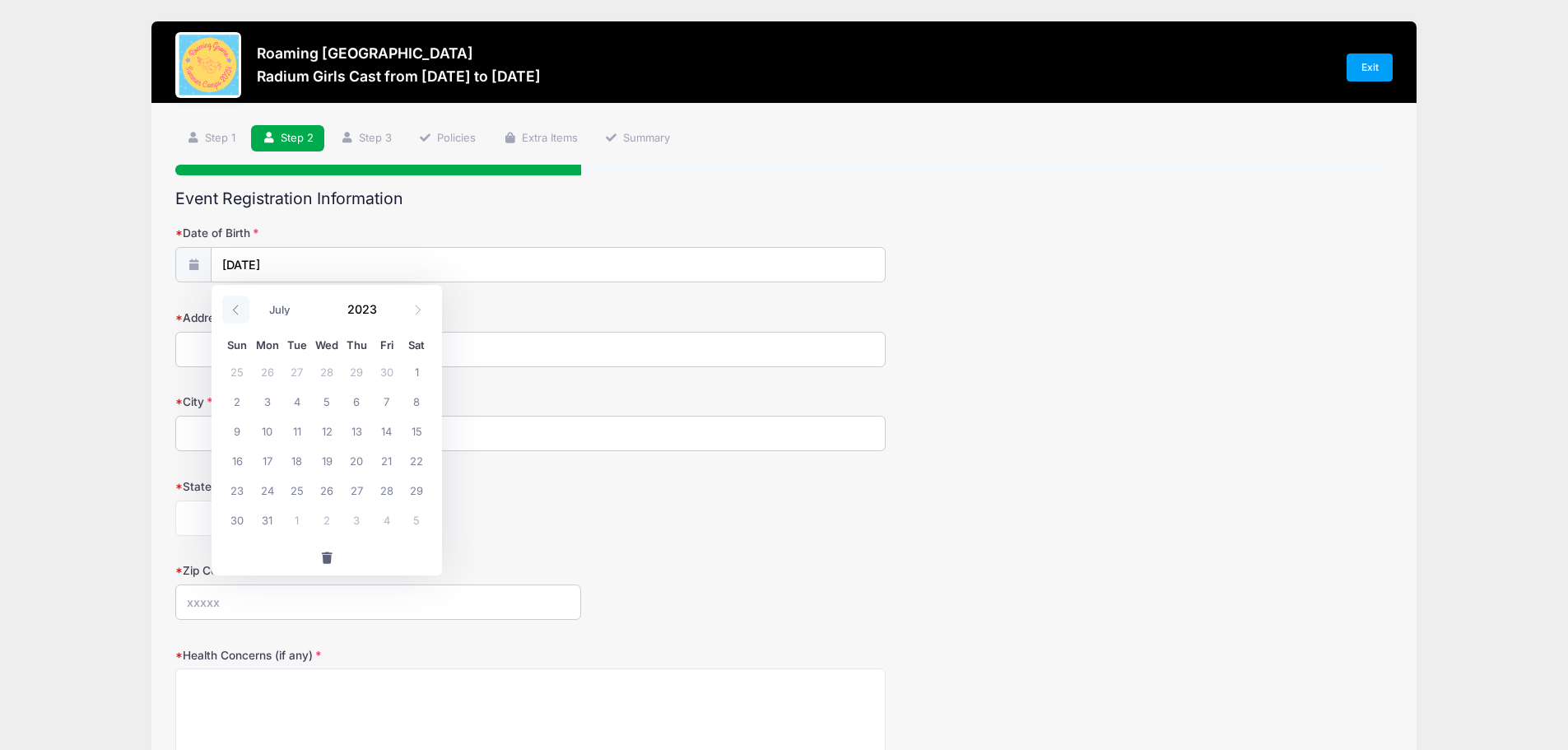
click at [231, 307] on icon at bounding box center [236, 310] width 11 height 11
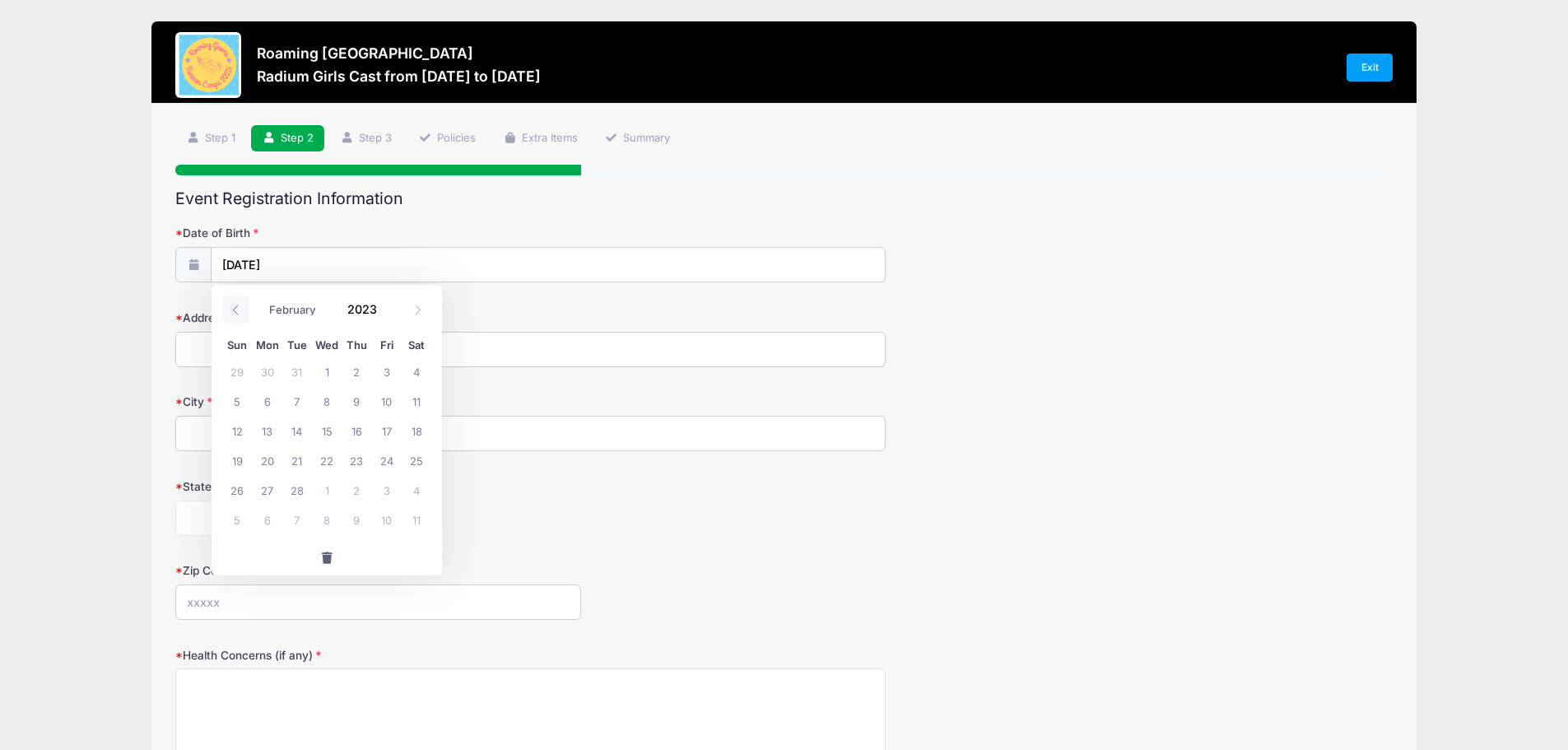
click at [231, 307] on icon at bounding box center [236, 310] width 11 height 11
select select "0"
click at [231, 307] on icon at bounding box center [236, 310] width 11 height 11
type input "2022"
click at [231, 307] on icon at bounding box center [236, 310] width 11 height 11
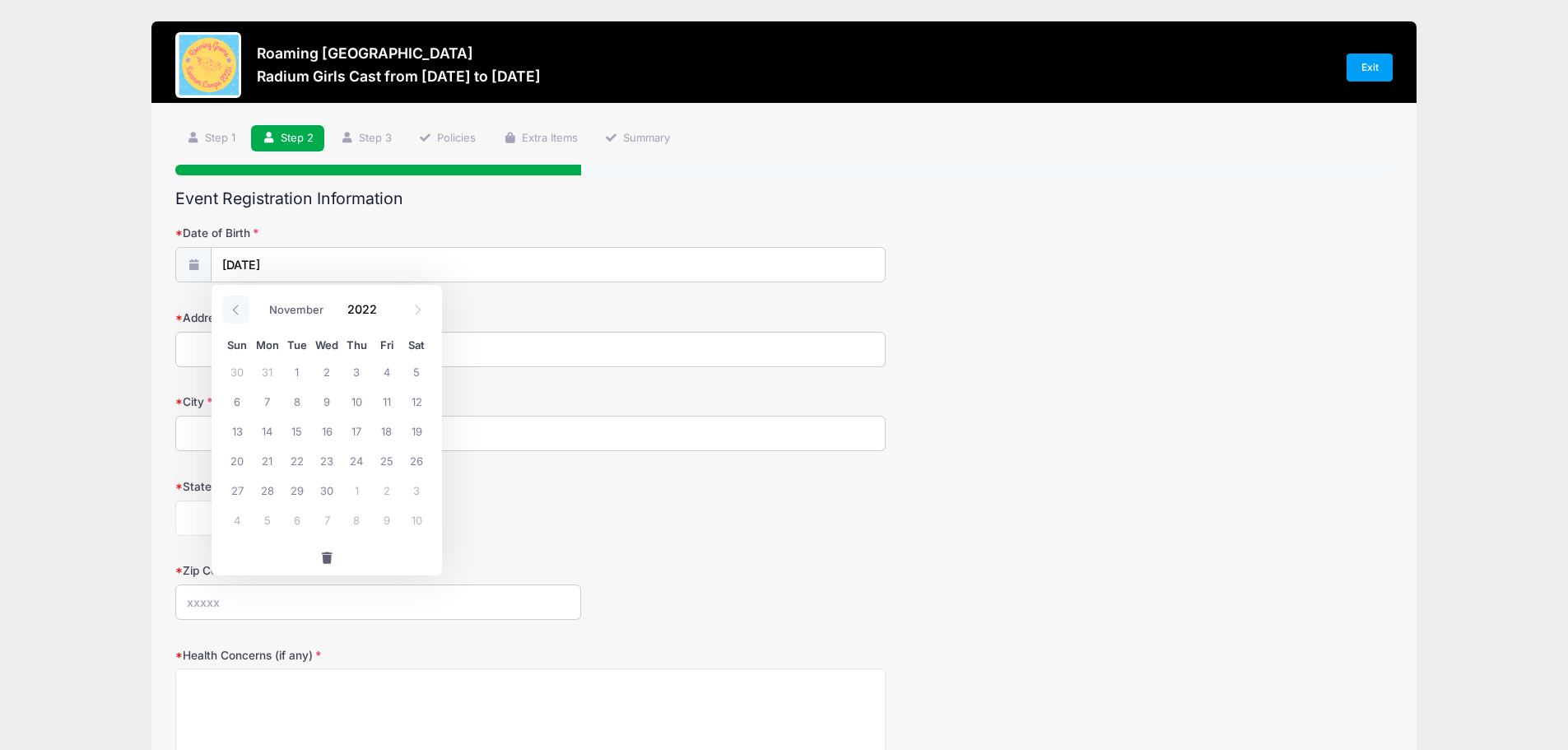
click at [231, 307] on icon at bounding box center [236, 310] width 11 height 11
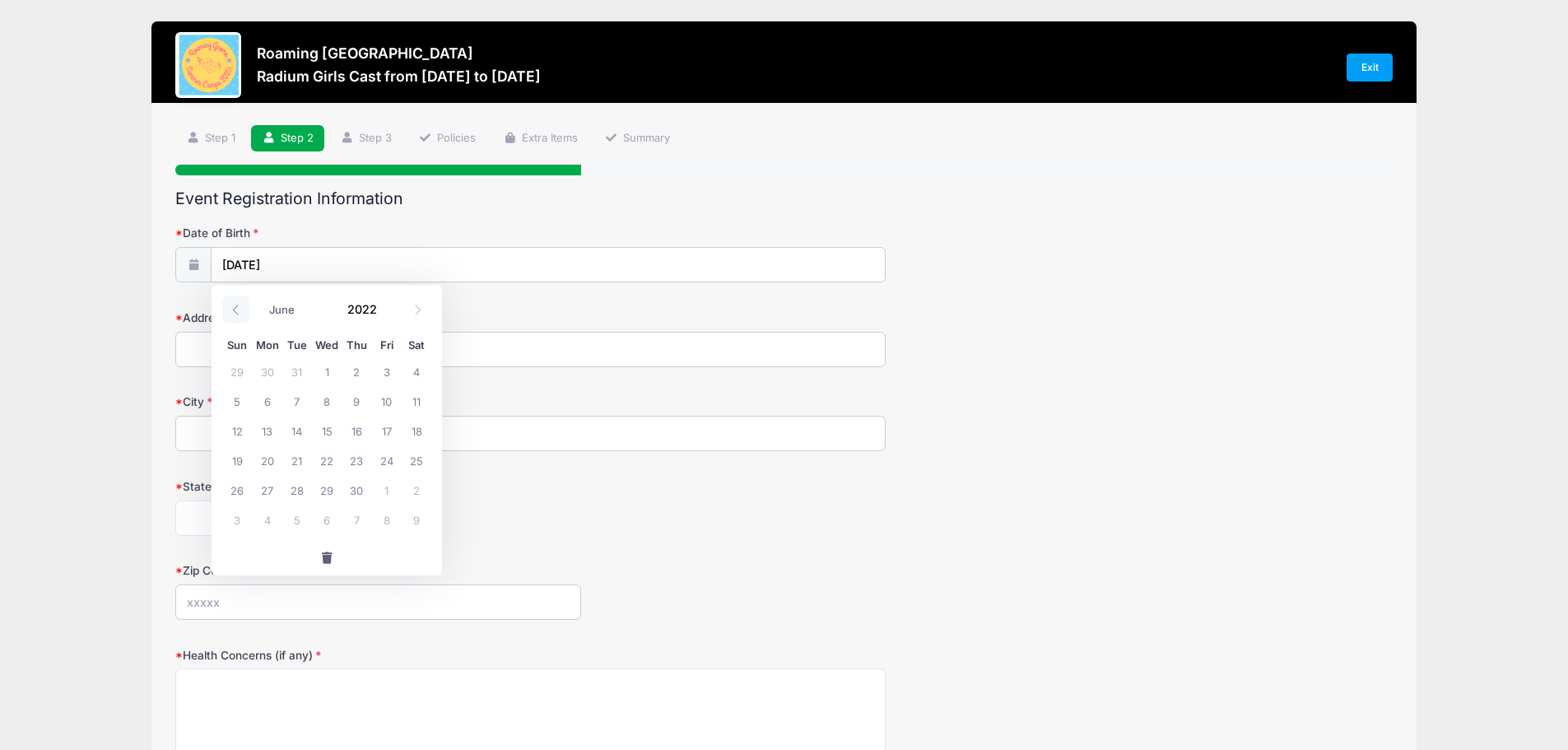
click at [231, 307] on icon at bounding box center [236, 310] width 11 height 11
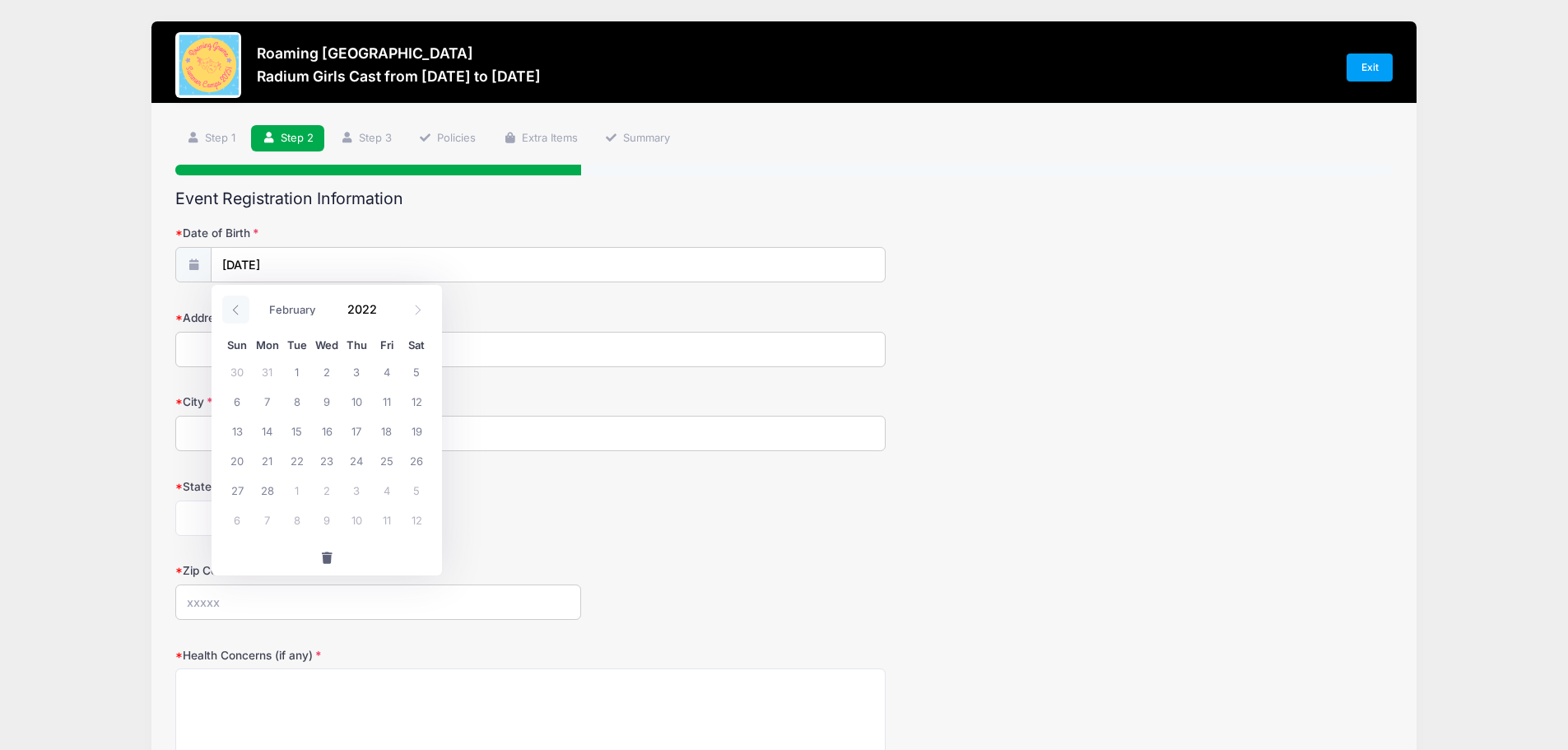
select select "0"
click at [231, 307] on icon at bounding box center [236, 310] width 11 height 11
type input "2021"
click at [231, 307] on icon at bounding box center [236, 310] width 11 height 11
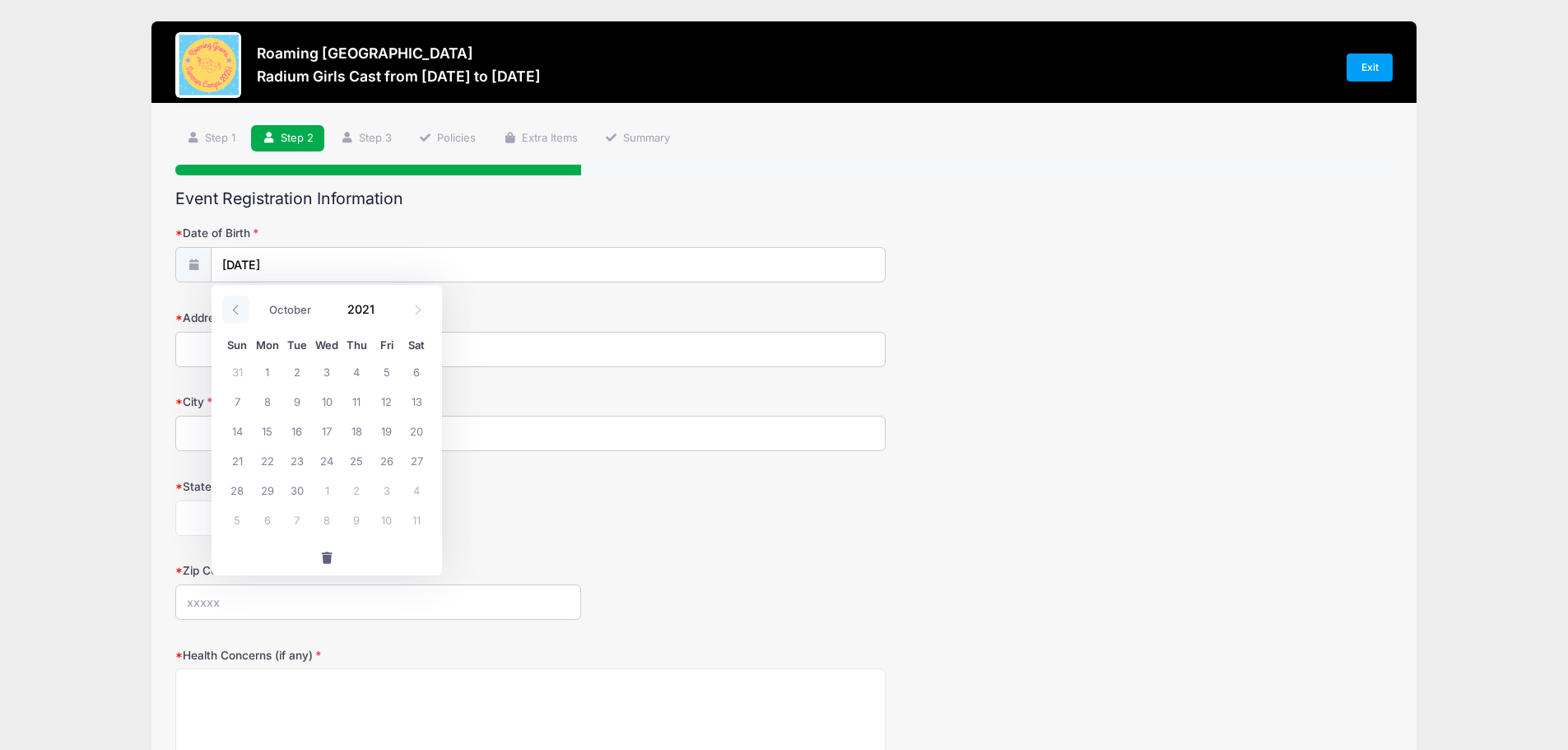
click at [231, 307] on icon at bounding box center [236, 310] width 11 height 11
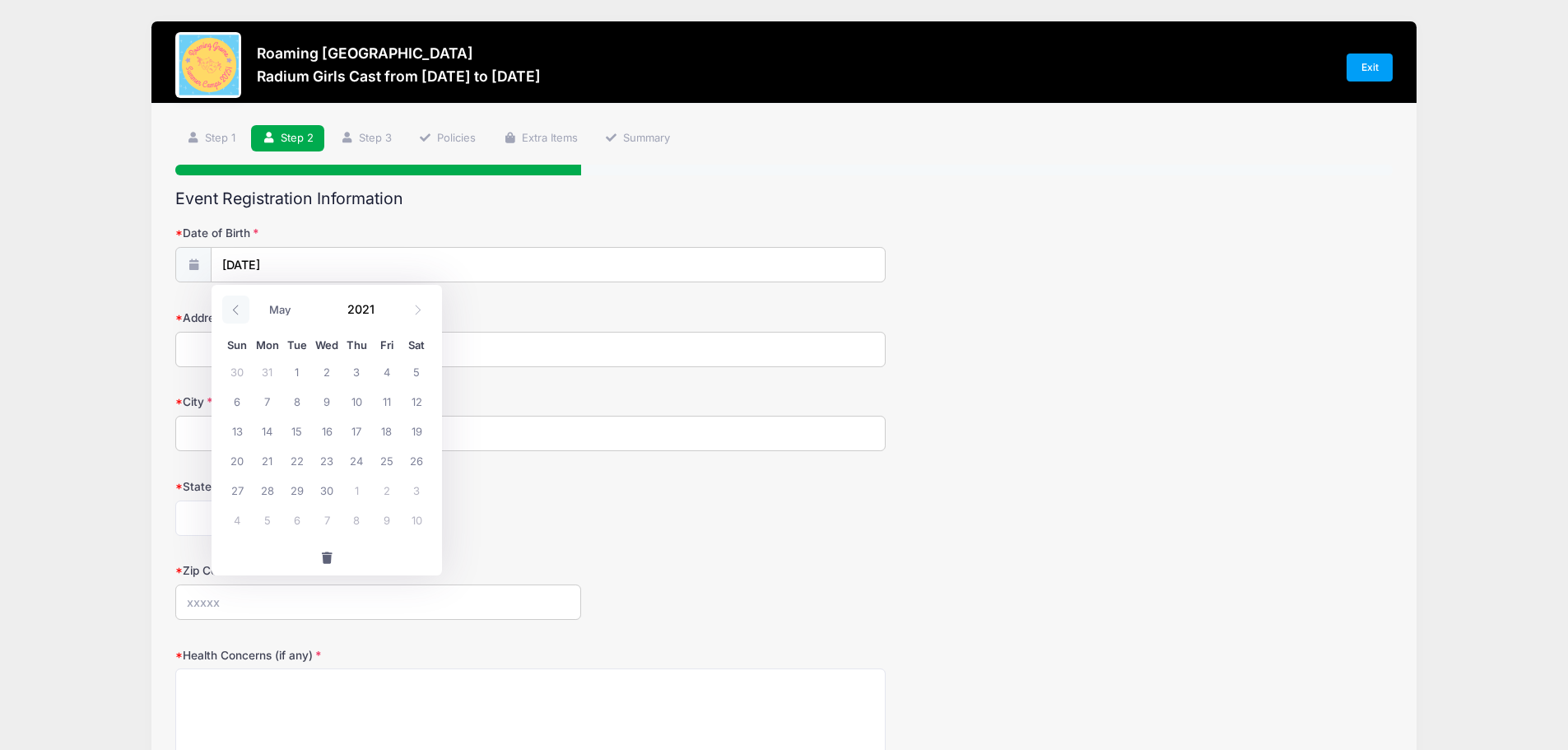
click at [231, 307] on icon at bounding box center [236, 310] width 11 height 11
select select "3"
click at [385, 303] on span at bounding box center [387, 302] width 12 height 13
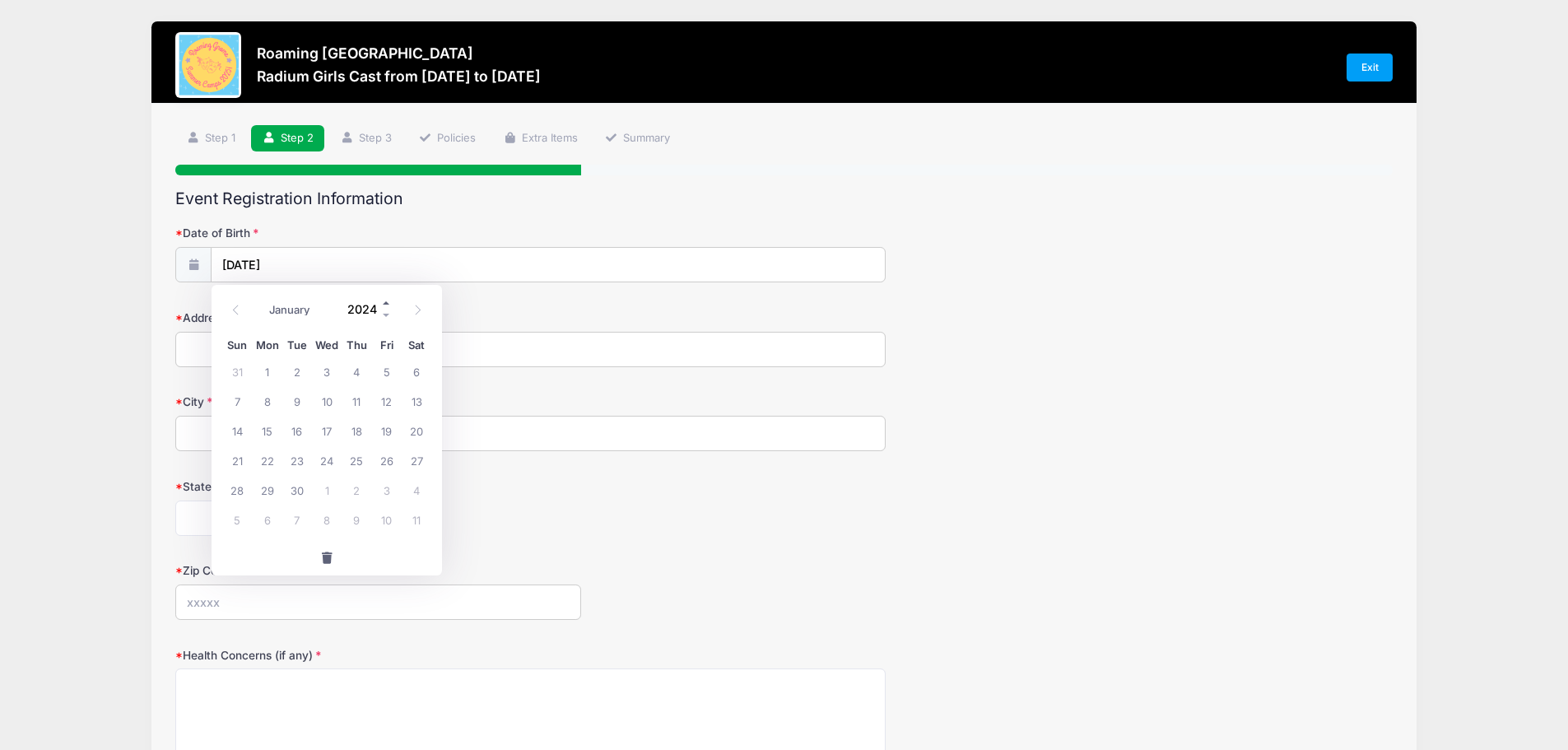
click at [385, 303] on span at bounding box center [387, 302] width 12 height 13
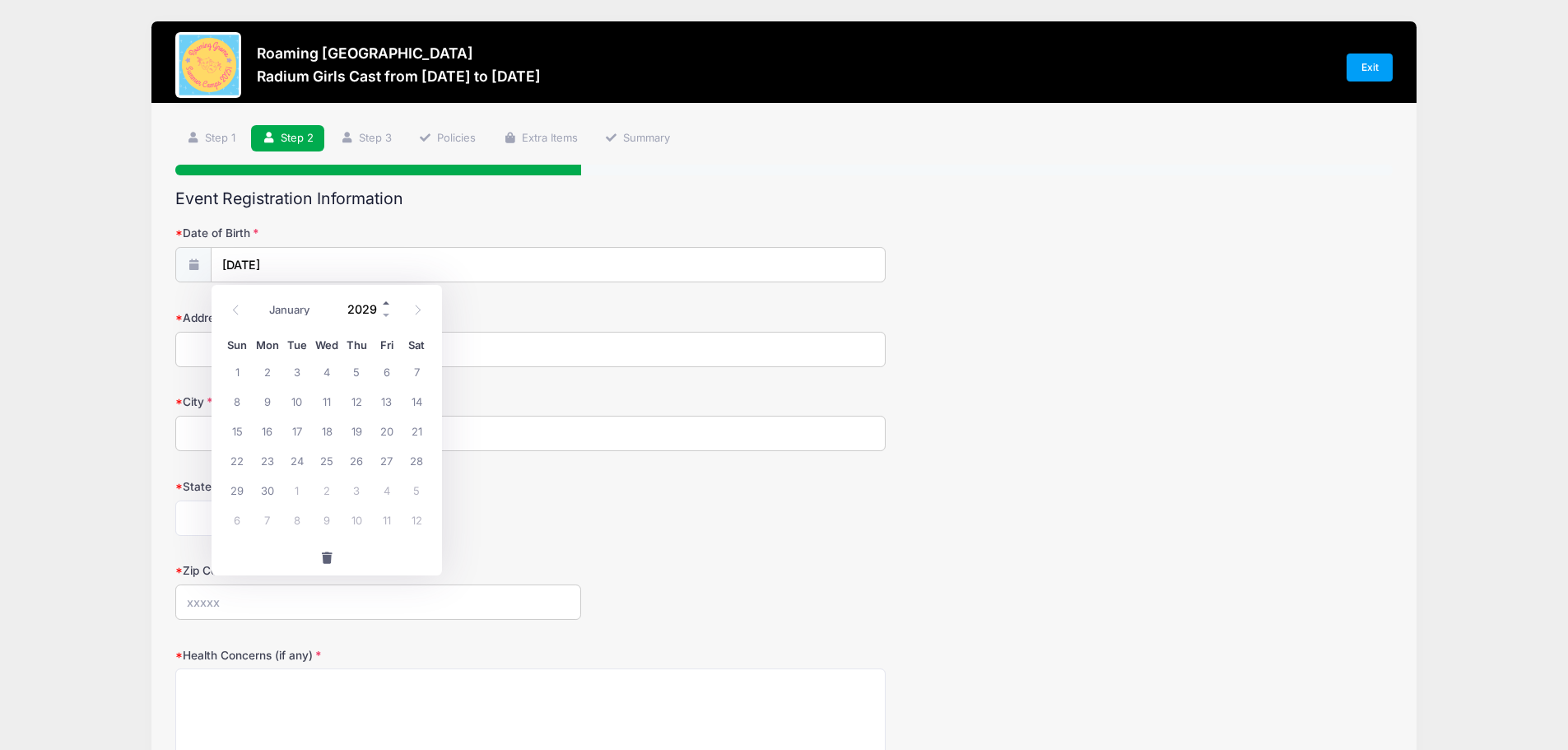
click at [385, 303] on span at bounding box center [387, 302] width 12 height 13
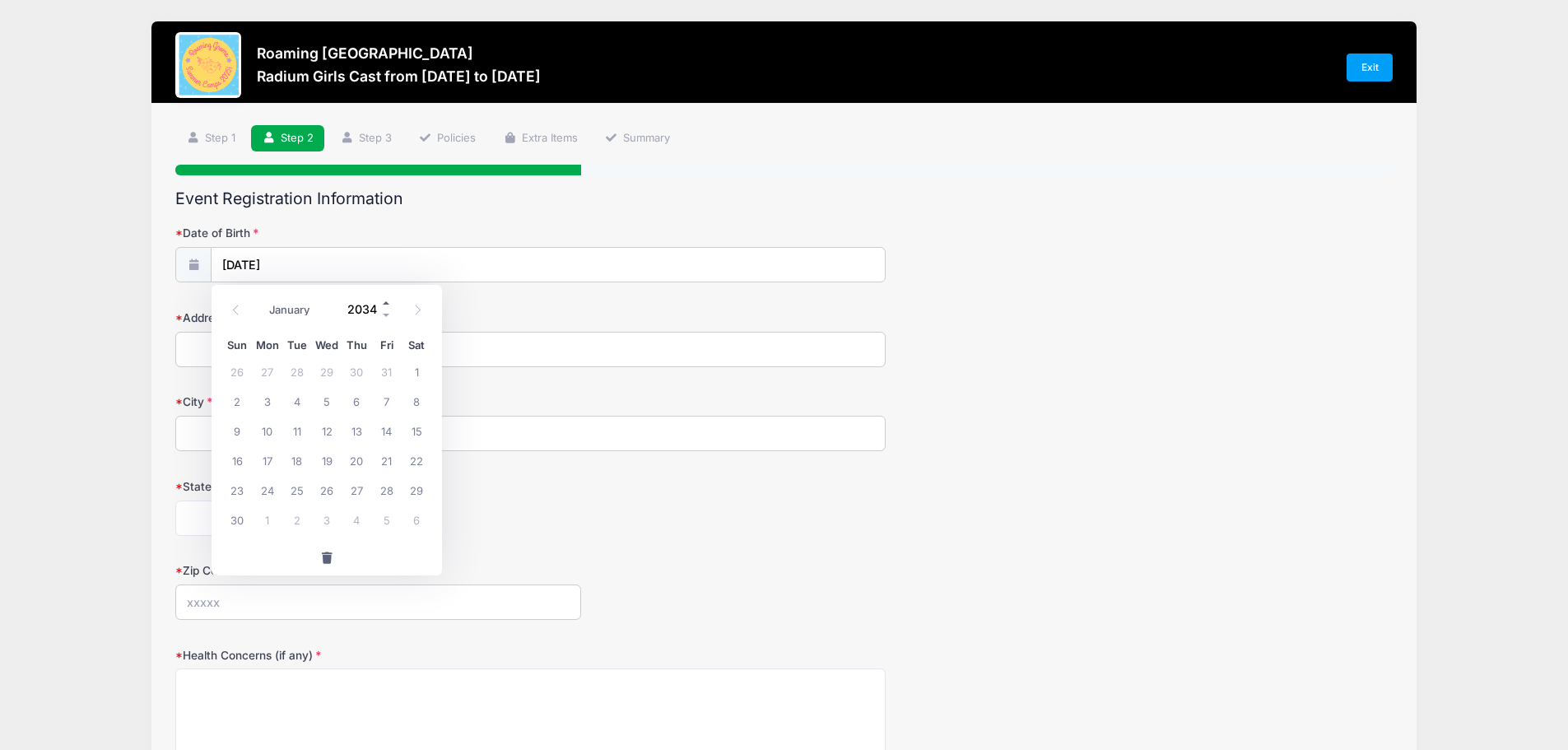
click at [385, 303] on span at bounding box center [387, 302] width 12 height 13
click at [385, 311] on span at bounding box center [387, 315] width 12 height 13
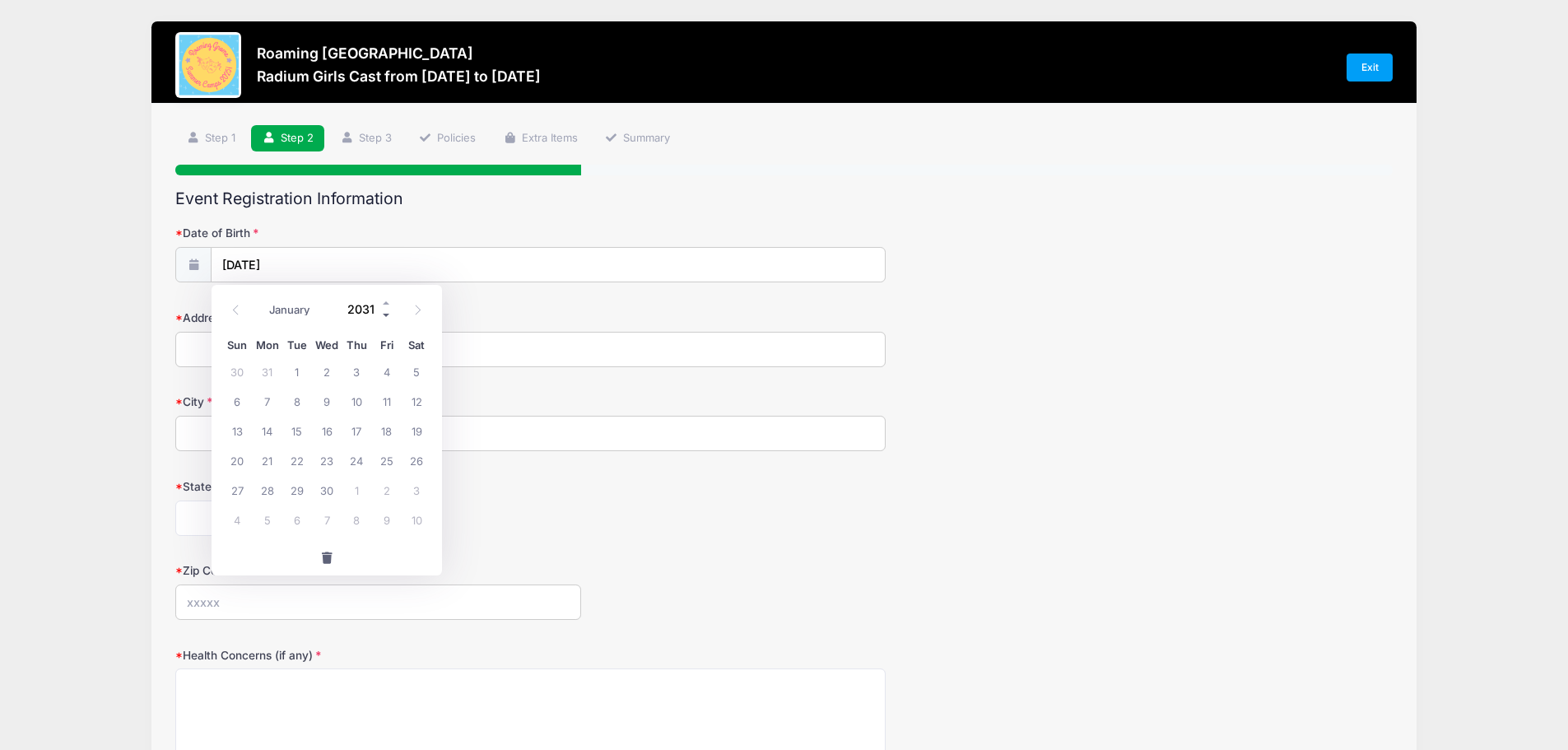
click at [385, 311] on span at bounding box center [387, 315] width 12 height 13
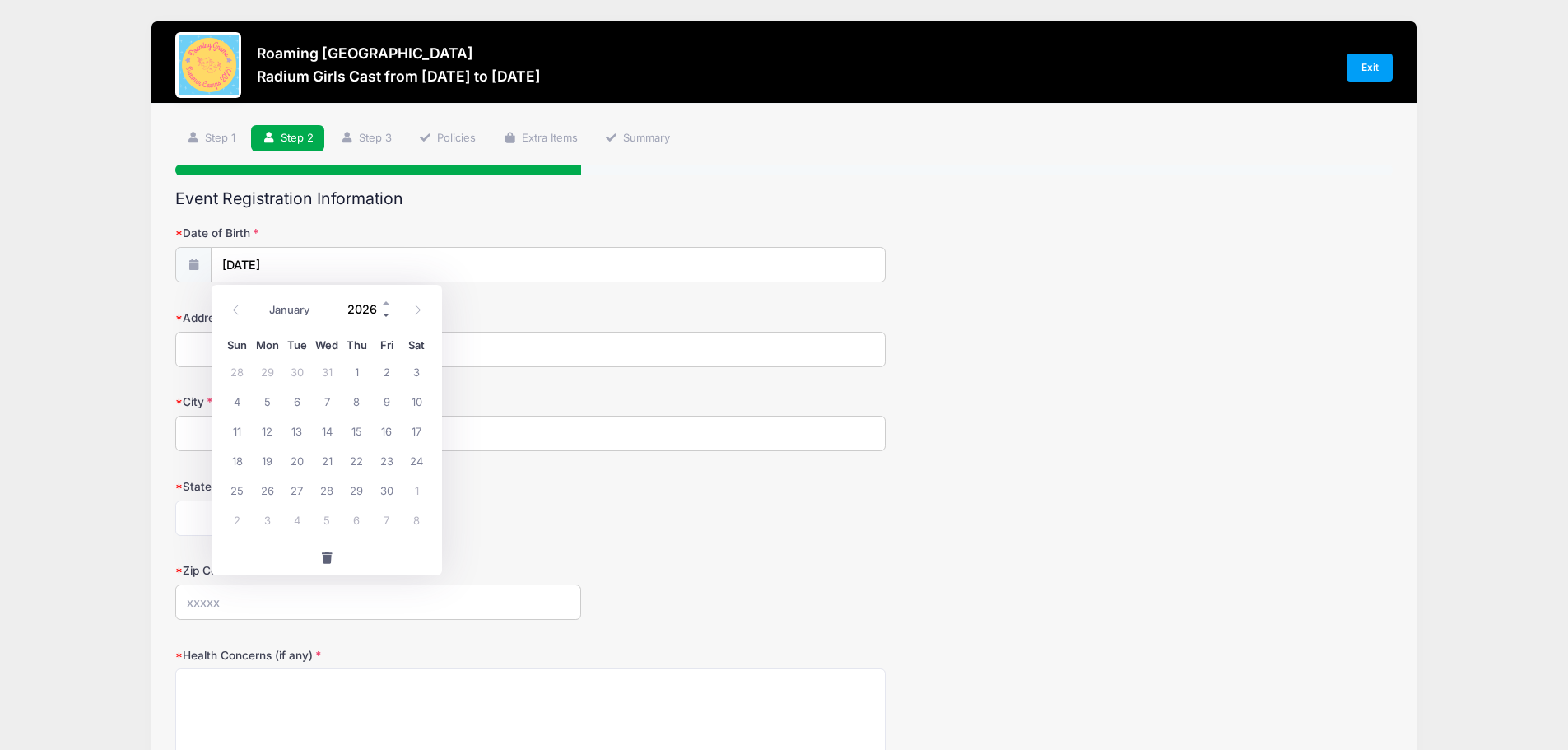
click at [385, 311] on span at bounding box center [387, 315] width 12 height 13
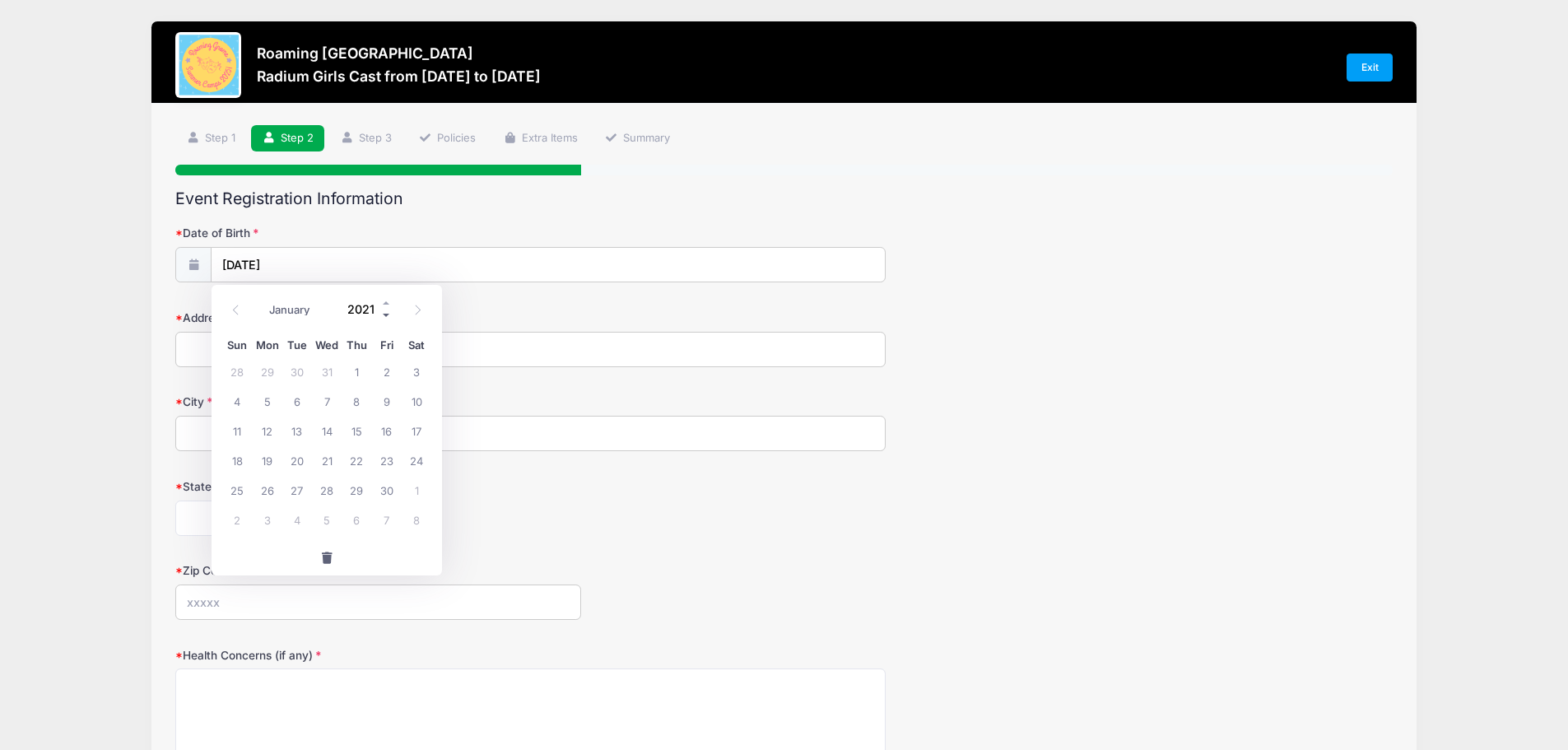
click at [385, 311] on span at bounding box center [387, 315] width 12 height 13
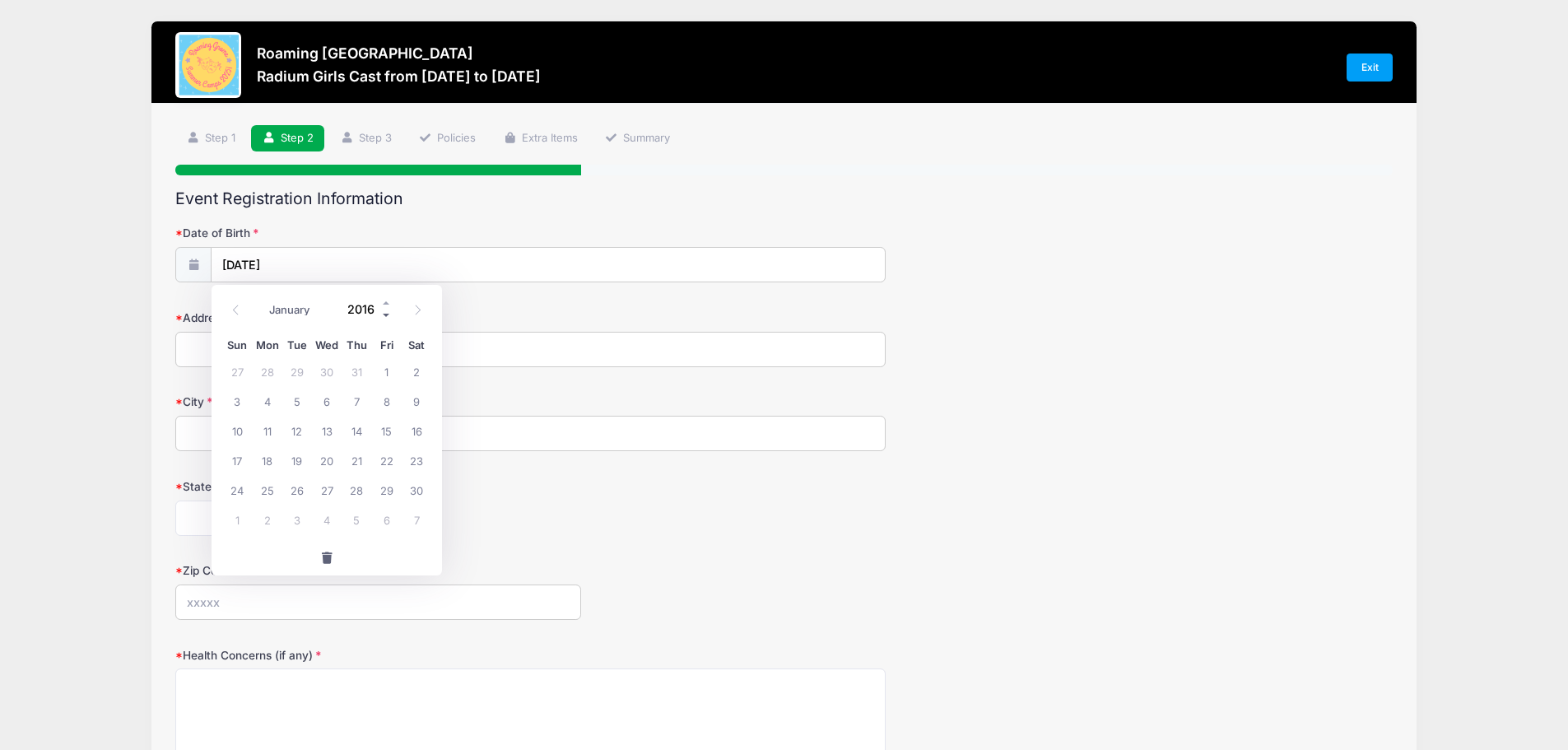
click at [385, 311] on span at bounding box center [387, 315] width 12 height 13
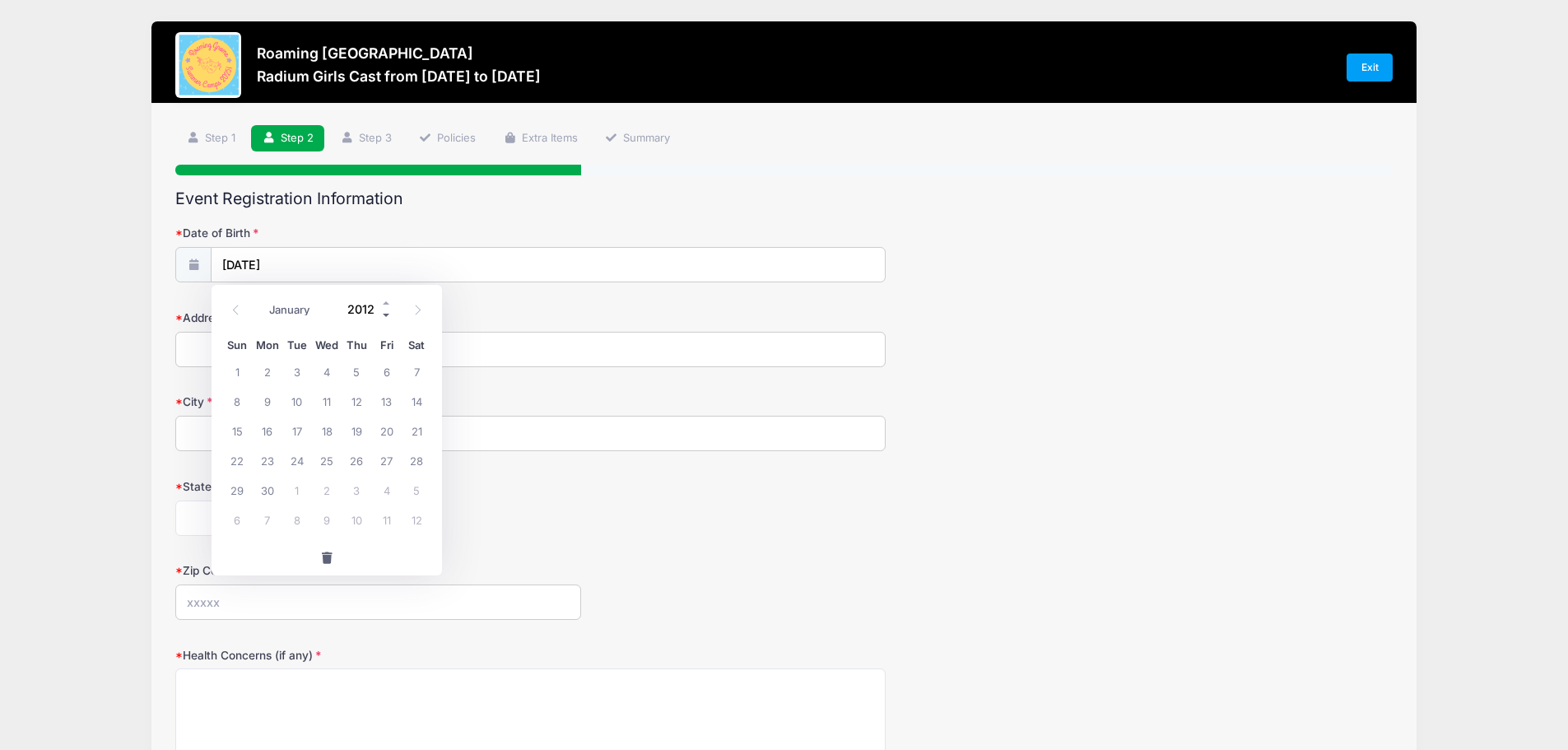
type input "2011"
click at [378, 425] on span "15" at bounding box center [387, 430] width 30 height 30
type input "04/15/2011"
click at [279, 360] on input "Address" at bounding box center [531, 350] width 711 height 36
type input "3303 Ulster Street"
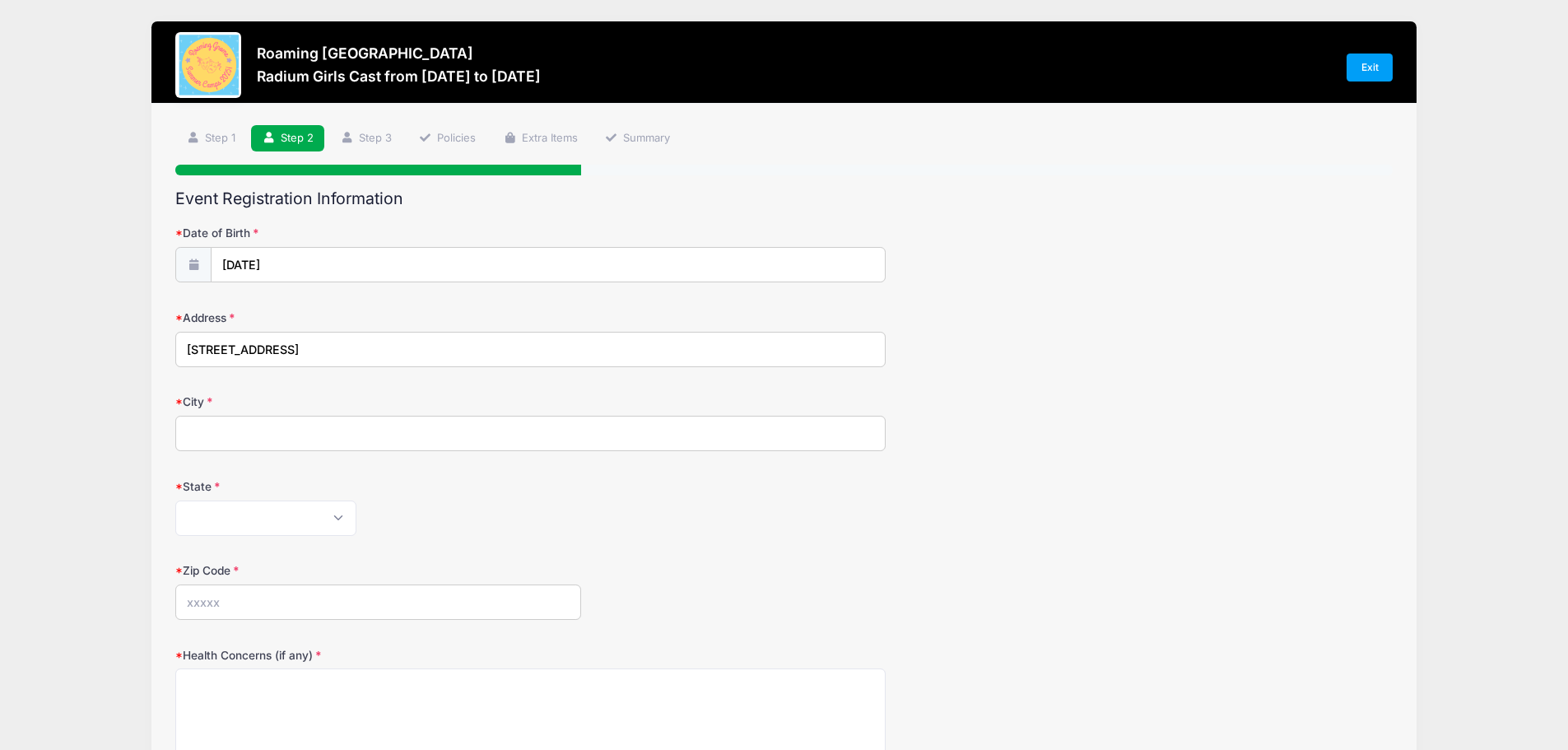
type input "Denver"
select select "CO"
type input "80238"
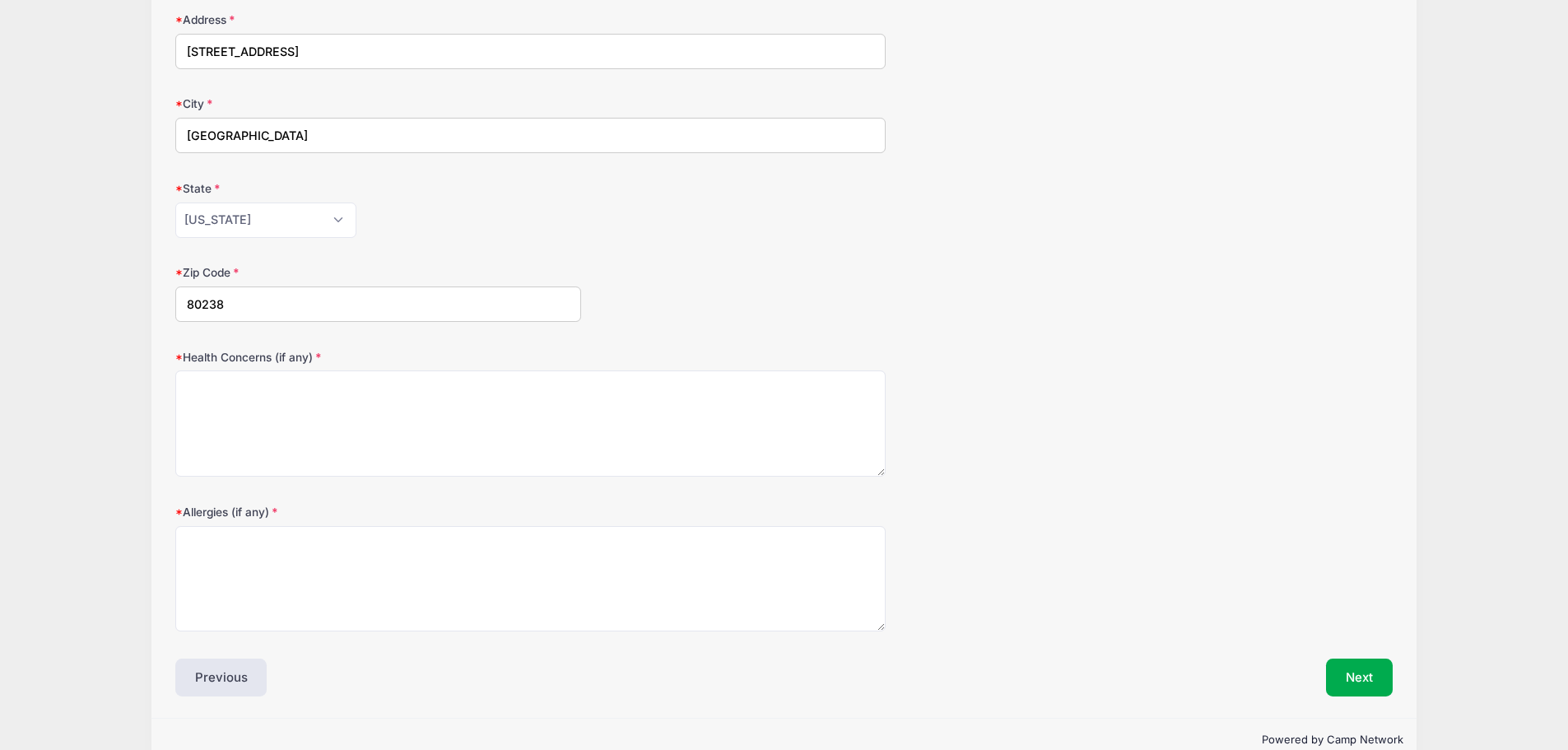
scroll to position [327, 0]
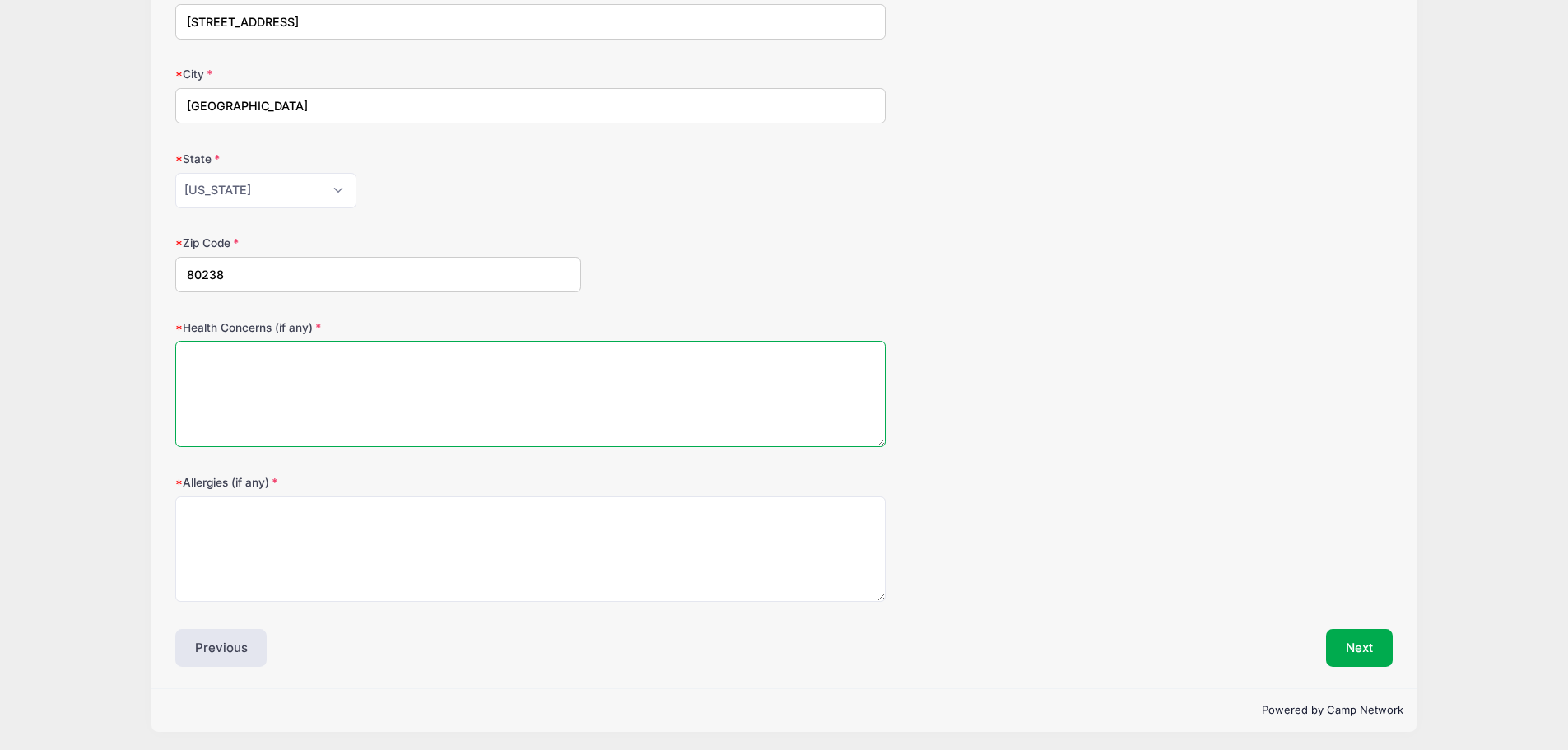
click at [336, 375] on textarea "Health Concerns (if any)" at bounding box center [531, 394] width 711 height 106
type textarea "none"
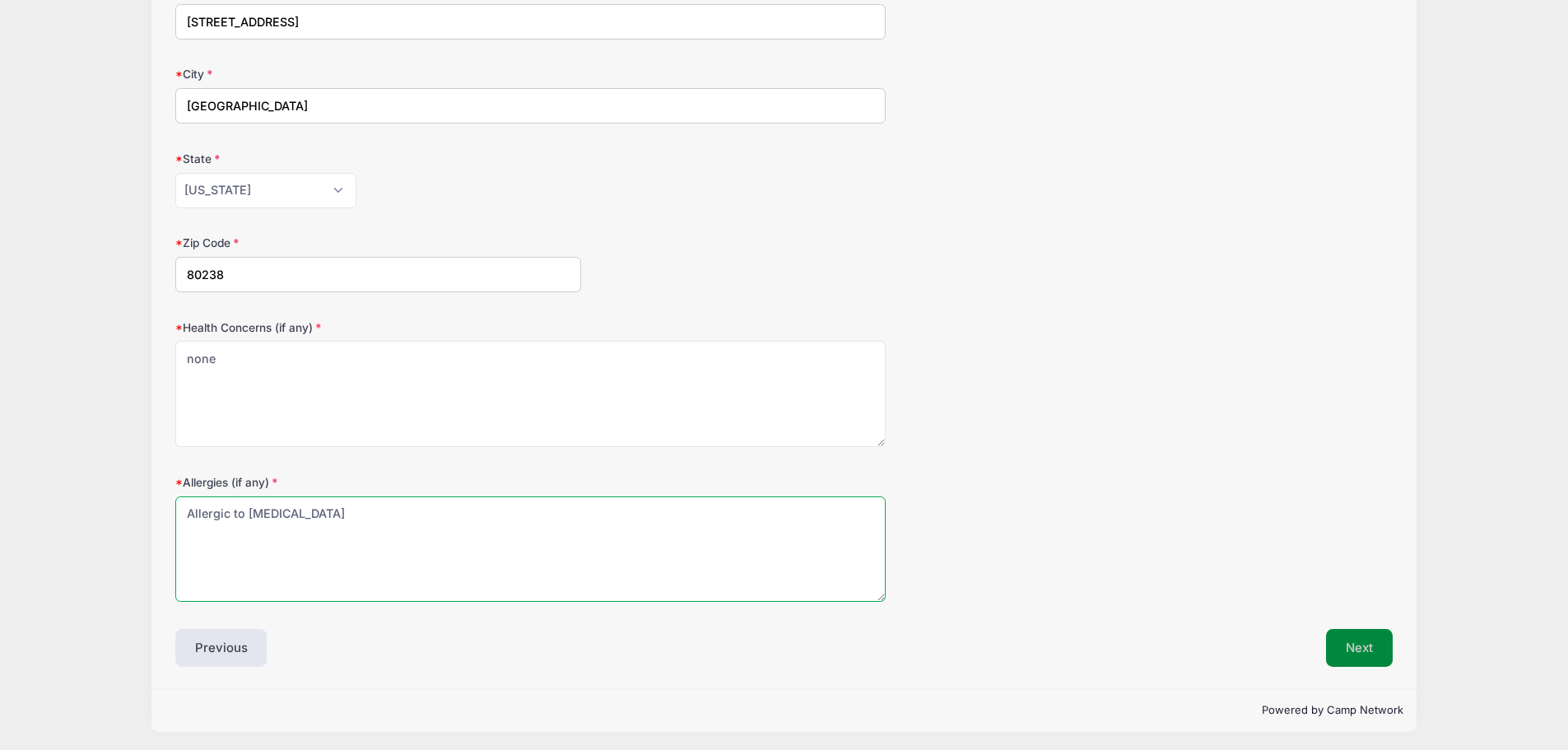
type textarea "Allergic to penicillin"
click at [1376, 631] on button "Next" at bounding box center [1359, 647] width 67 height 38
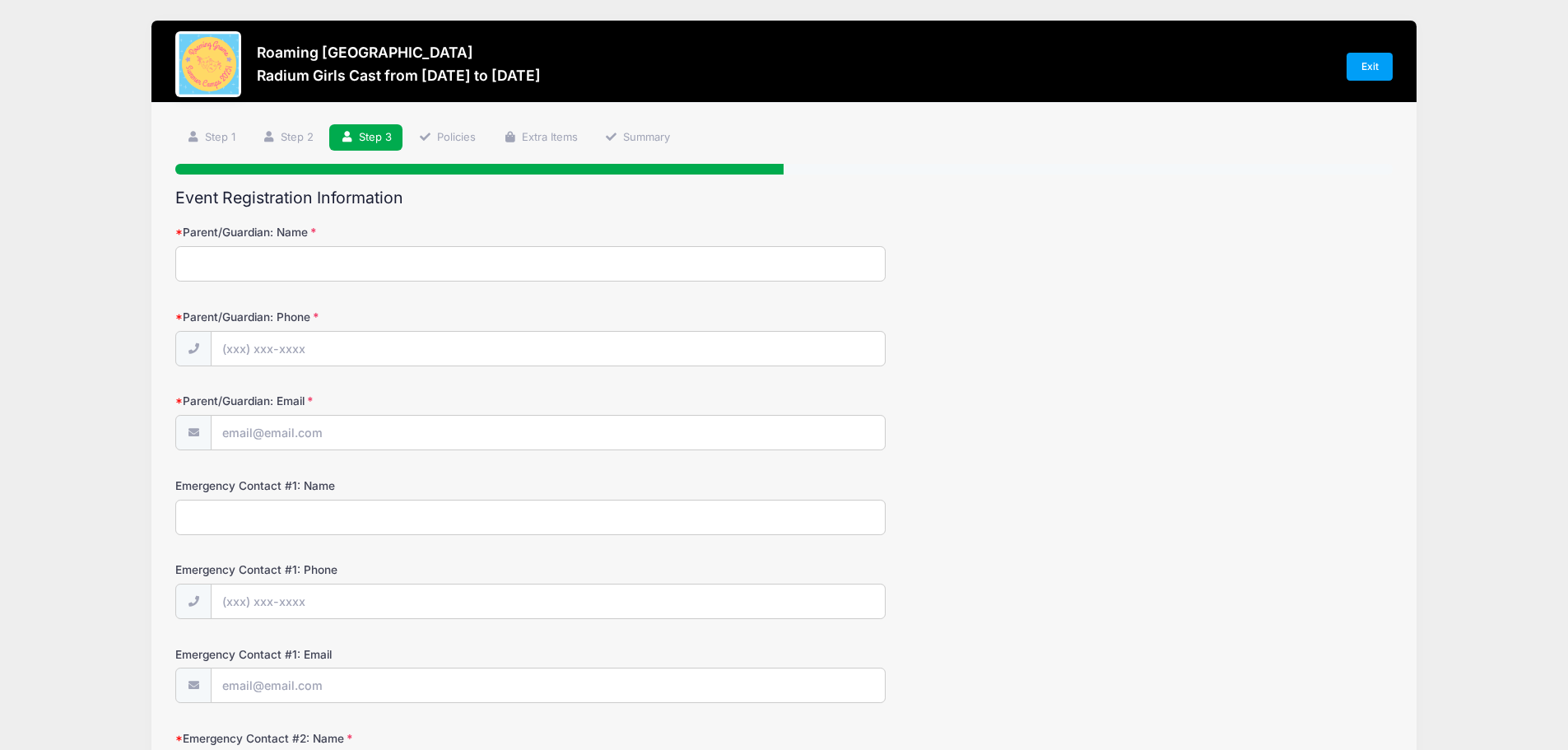
scroll to position [0, 0]
click at [220, 254] on input "Parent/Guardian: Name" at bounding box center [531, 265] width 711 height 36
type input "Michele Murray"
type input "(303) 880-9159"
type input "[EMAIL_ADDRESS][DOMAIN_NAME]"
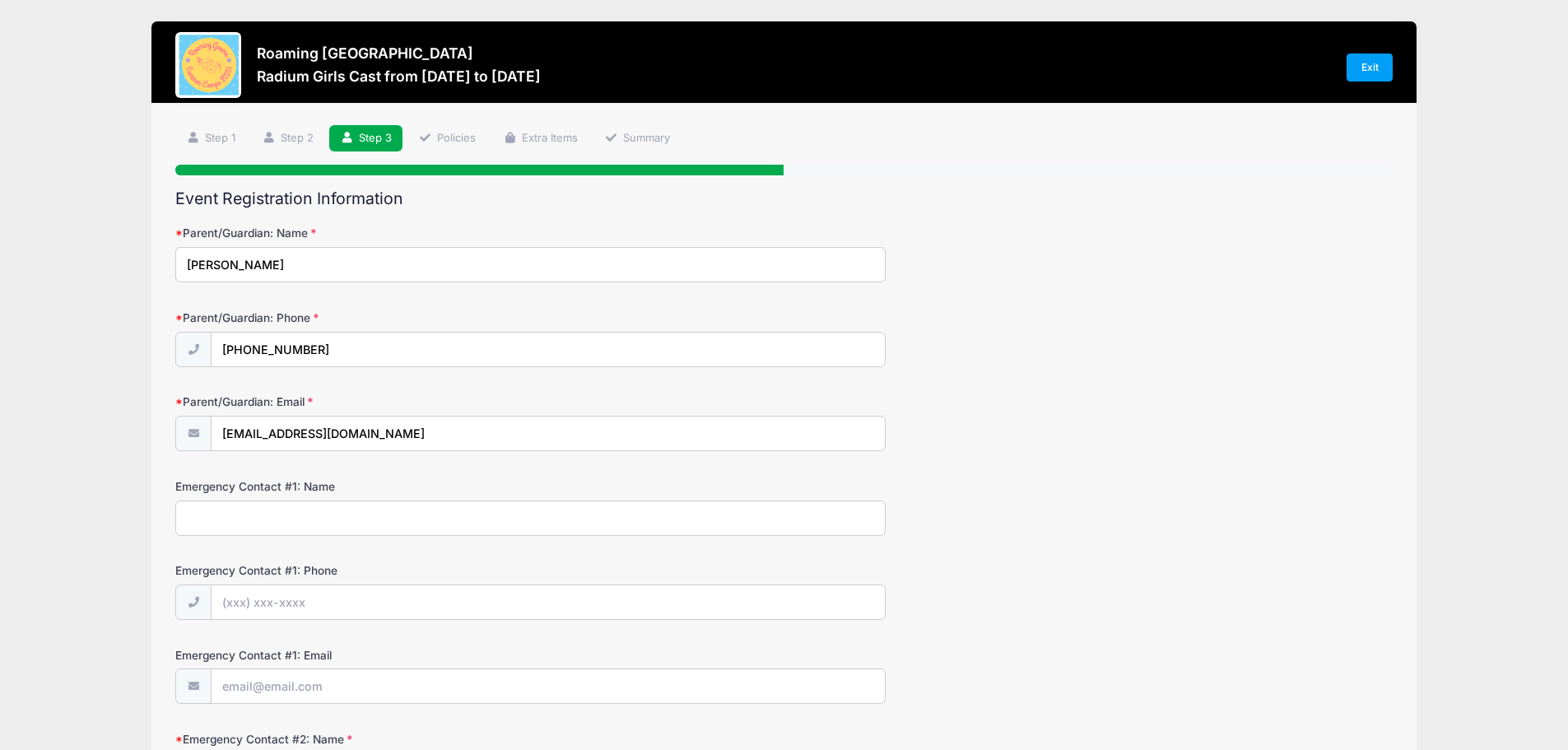
click at [339, 521] on input "Emergency Contact #1: Name" at bounding box center [531, 518] width 711 height 36
type input "Michele"
type input "(303) 880-9159"
click at [324, 682] on input "Emergency Contact #1: Email" at bounding box center [548, 687] width 673 height 36
type input "[EMAIL_ADDRESS][DOMAIN_NAME]"
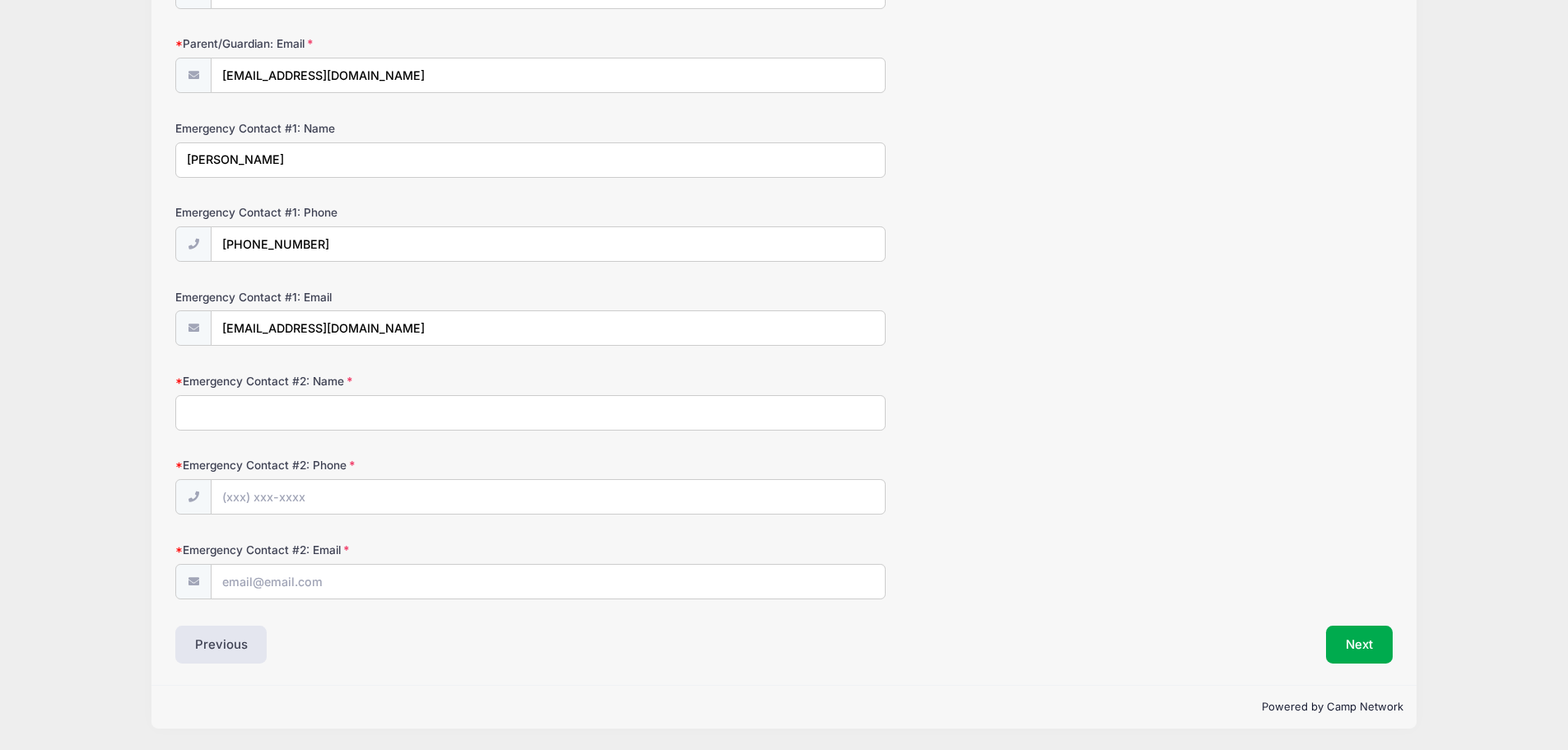
scroll to position [358, 0]
click at [288, 415] on input "Emergency Contact #2: Name" at bounding box center [531, 413] width 711 height 36
type input "Sean Murray"
type input "(720) 840-1505"
click at [350, 590] on input "Emergency Contact #2: Email" at bounding box center [548, 583] width 673 height 36
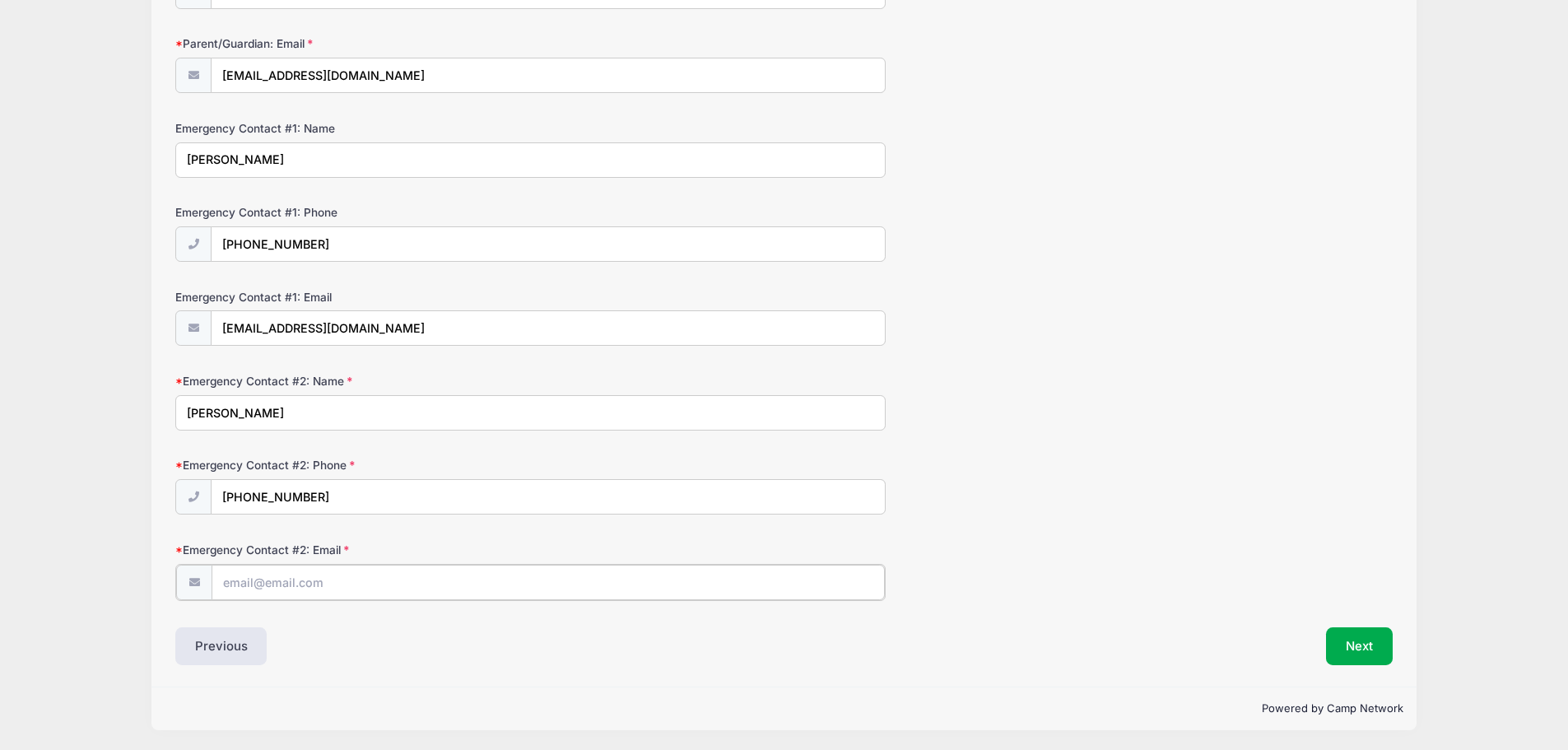
click at [332, 585] on input "Emergency Contact #2: Email" at bounding box center [548, 583] width 673 height 36
type input "seanmurray74@gmail.com"
click at [1356, 660] on button "Next" at bounding box center [1359, 645] width 67 height 38
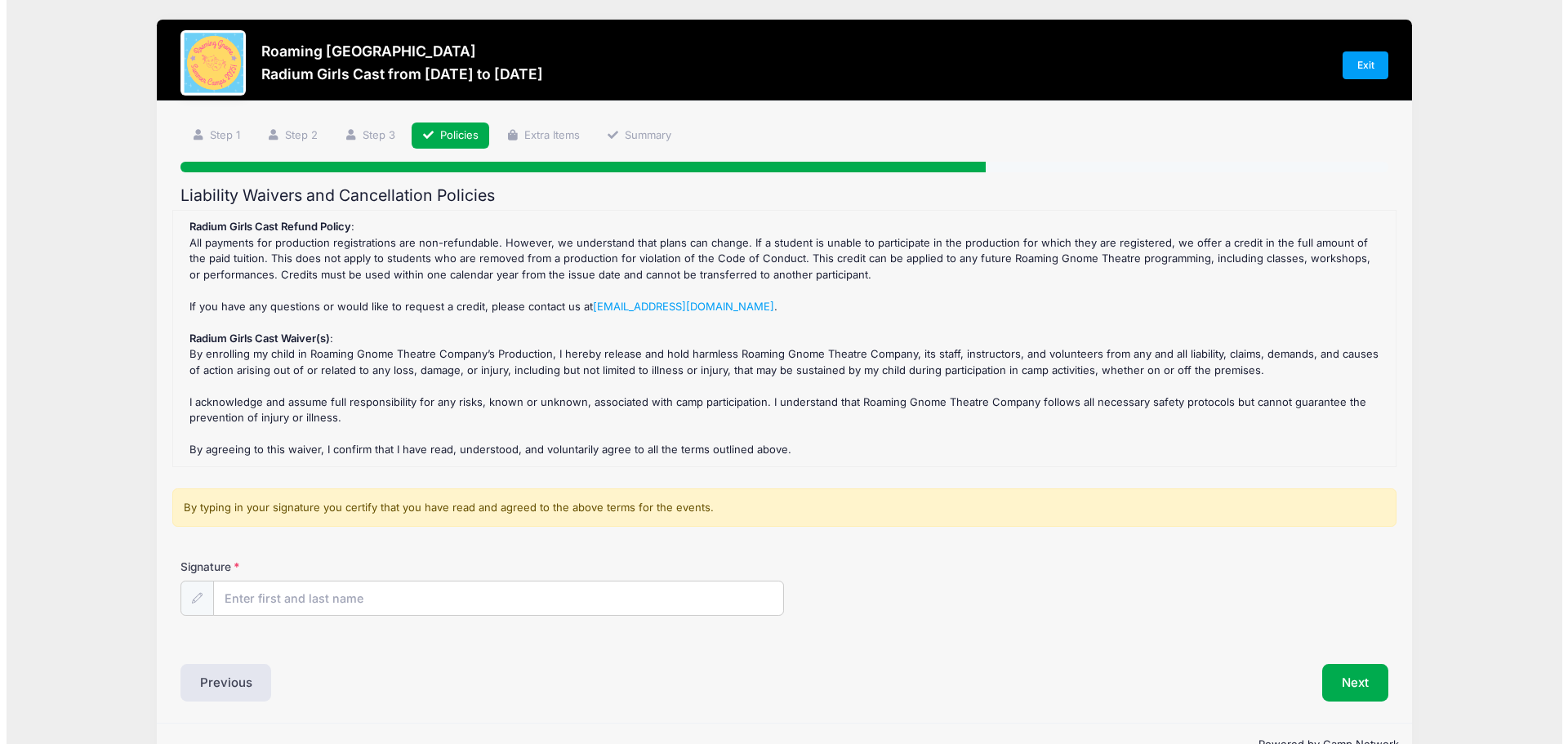
scroll to position [0, 0]
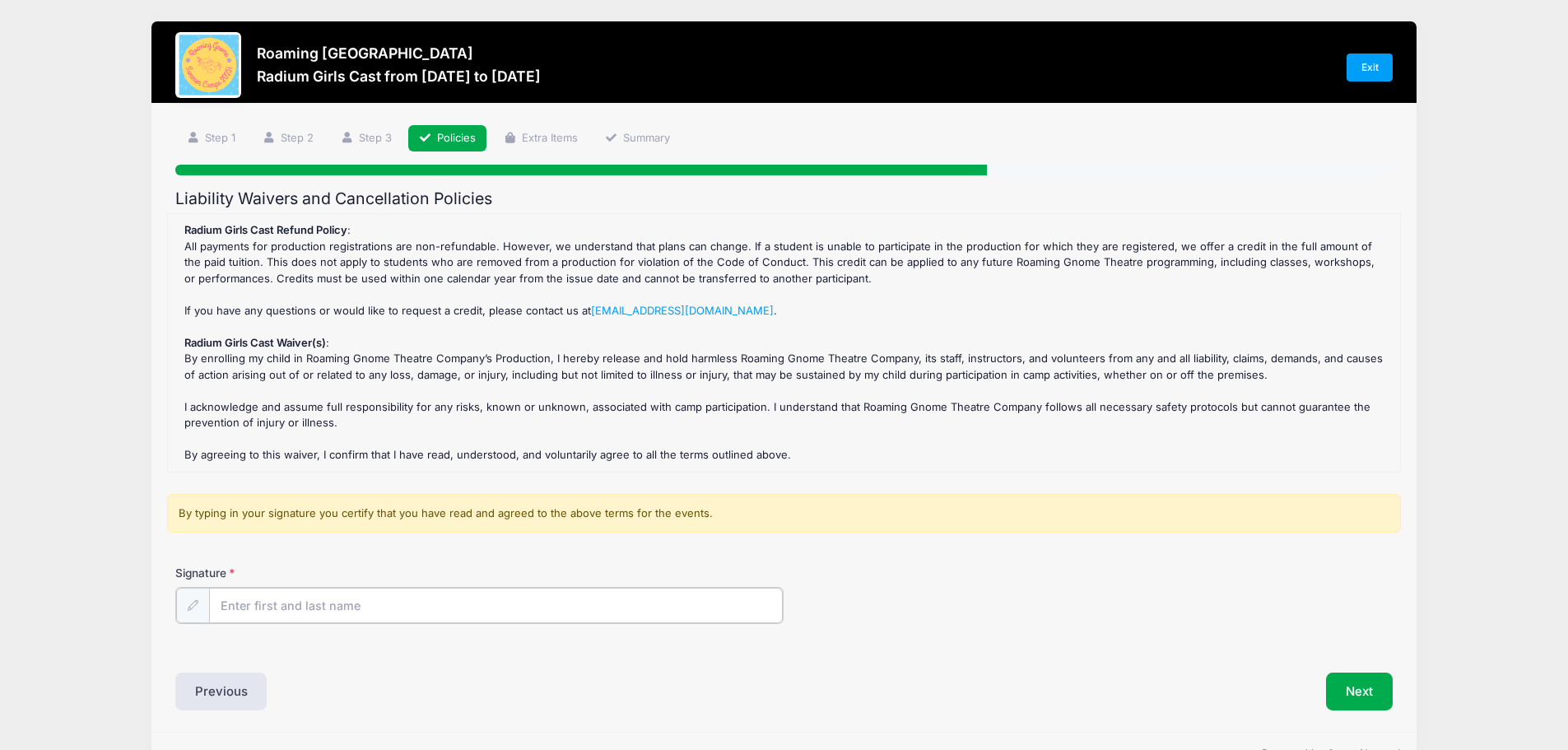
click at [265, 596] on input "Signature" at bounding box center [496, 606] width 574 height 36
type input "Michele p murray"
click at [1371, 678] on button "Next" at bounding box center [1359, 690] width 67 height 38
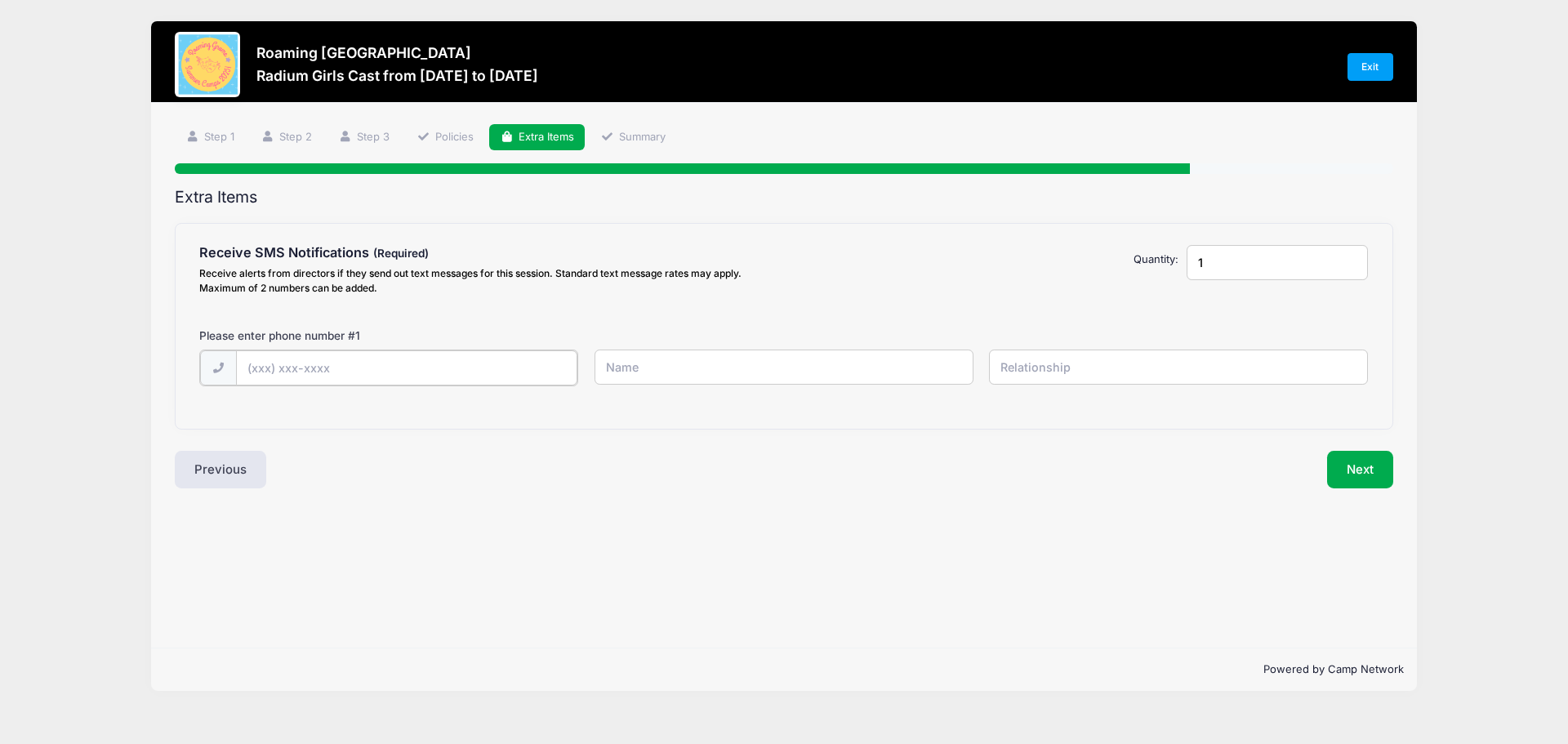
click at [0, 0] on input "text" at bounding box center [0, 0] width 0 height 0
type input "(303) 880-9159"
type input "Michele Murray"
type input "Mom"
click at [1246, 258] on input "1" at bounding box center [1277, 263] width 181 height 35
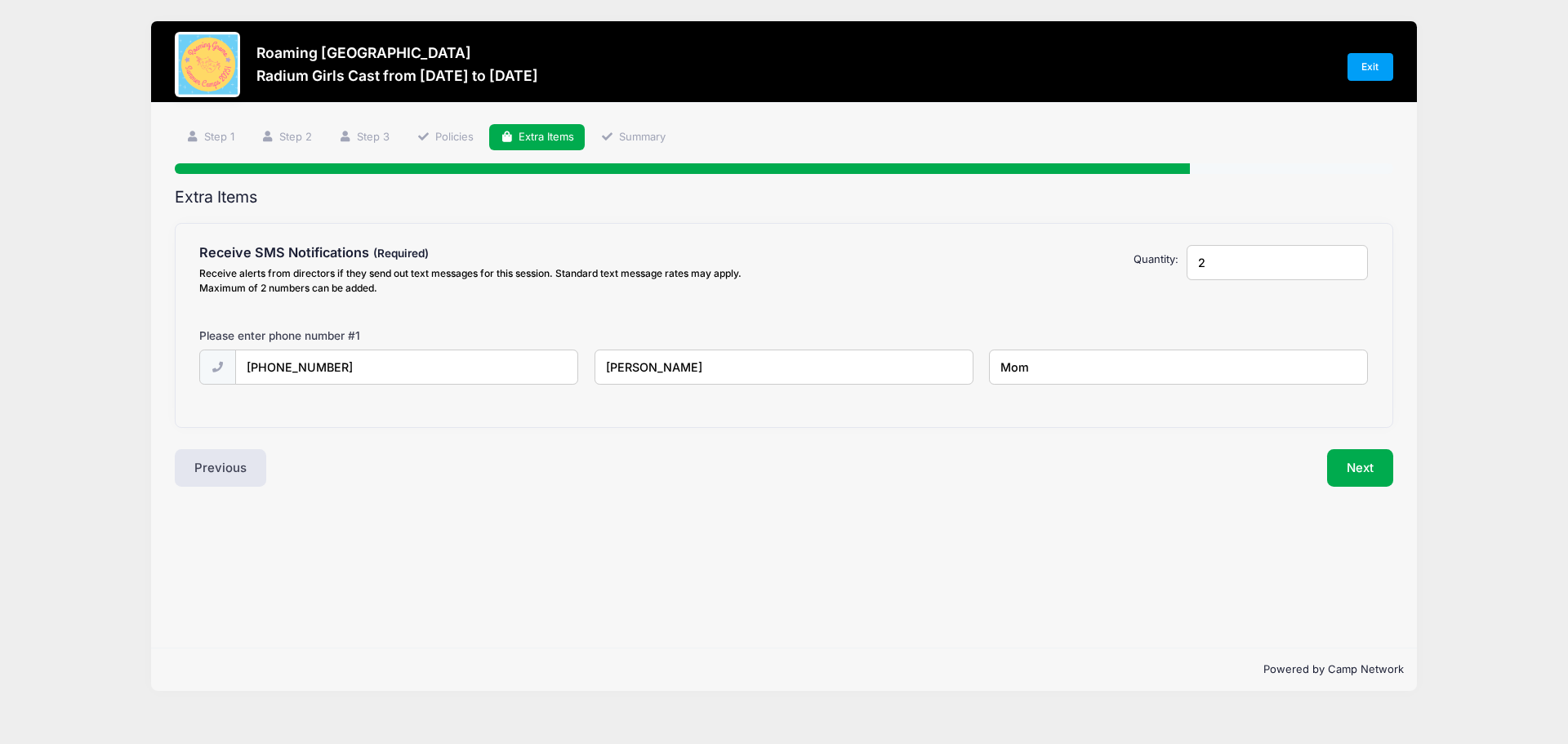
type input "2"
click at [1349, 258] on input "2" at bounding box center [1277, 263] width 181 height 35
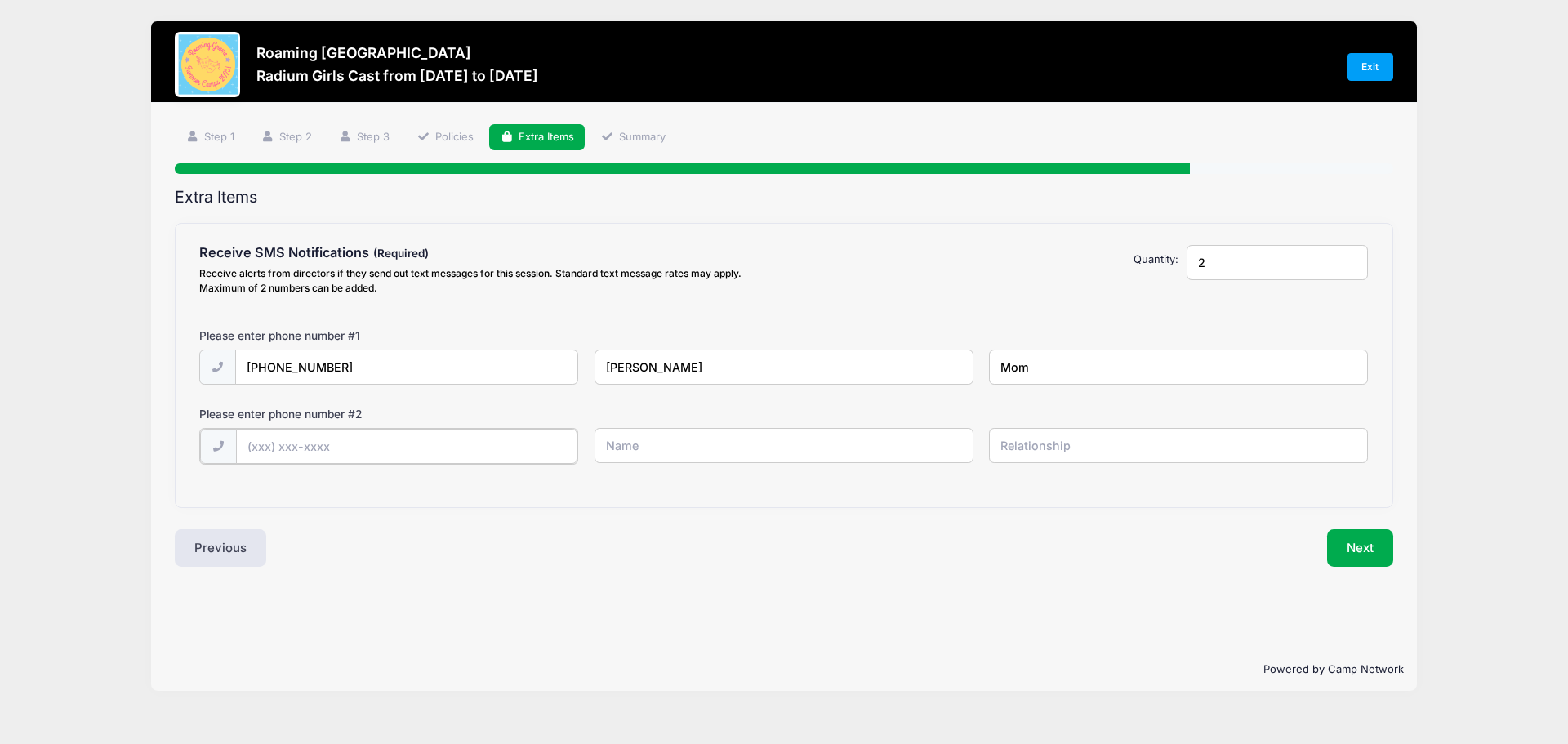
click at [0, 0] on input "text" at bounding box center [0, 0] width 0 height 0
type input "(720) 404-5366"
type input "Lucy Murray"
type input "S"
type input "D"
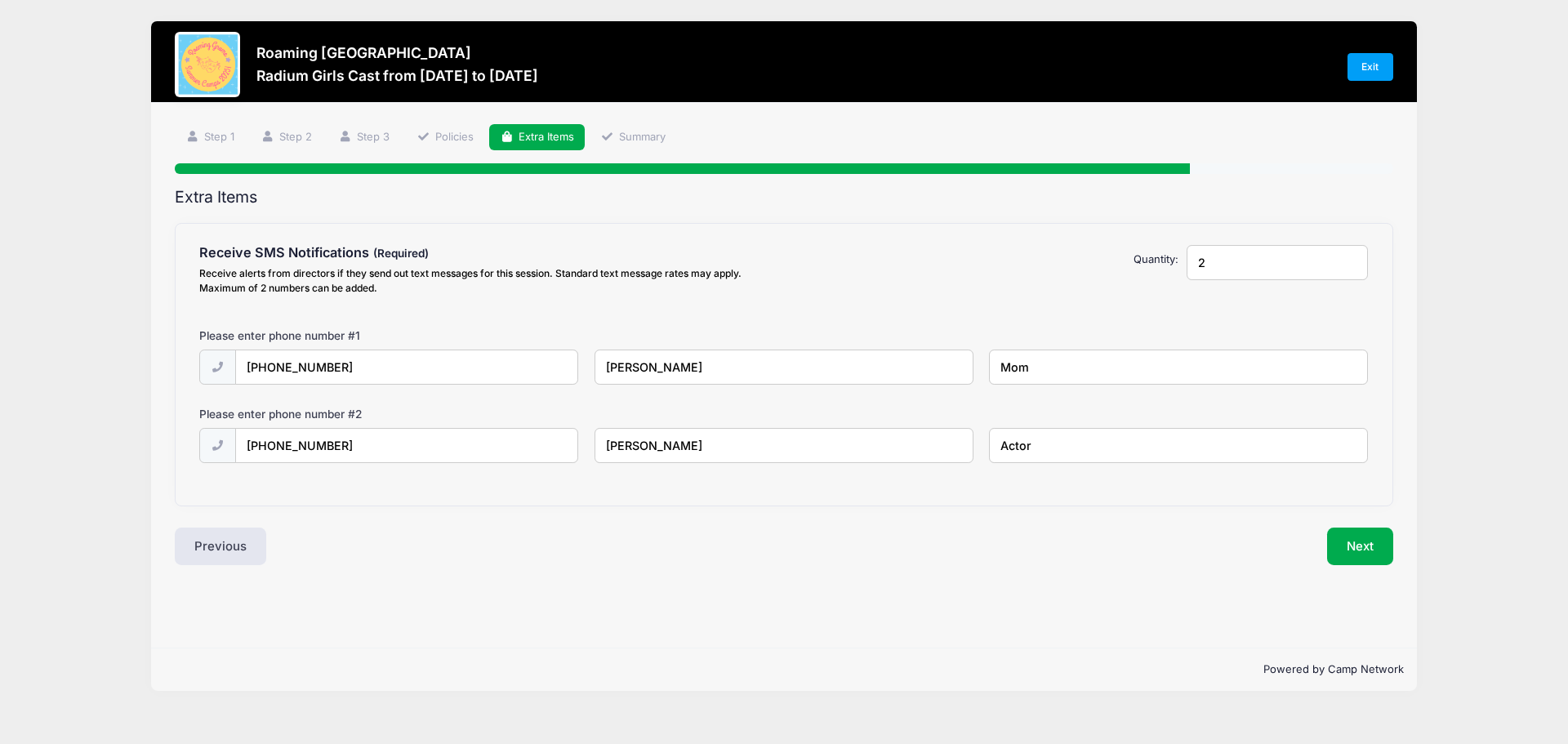
type input "Actor"
click at [1388, 544] on button "Next" at bounding box center [1360, 546] width 66 height 38
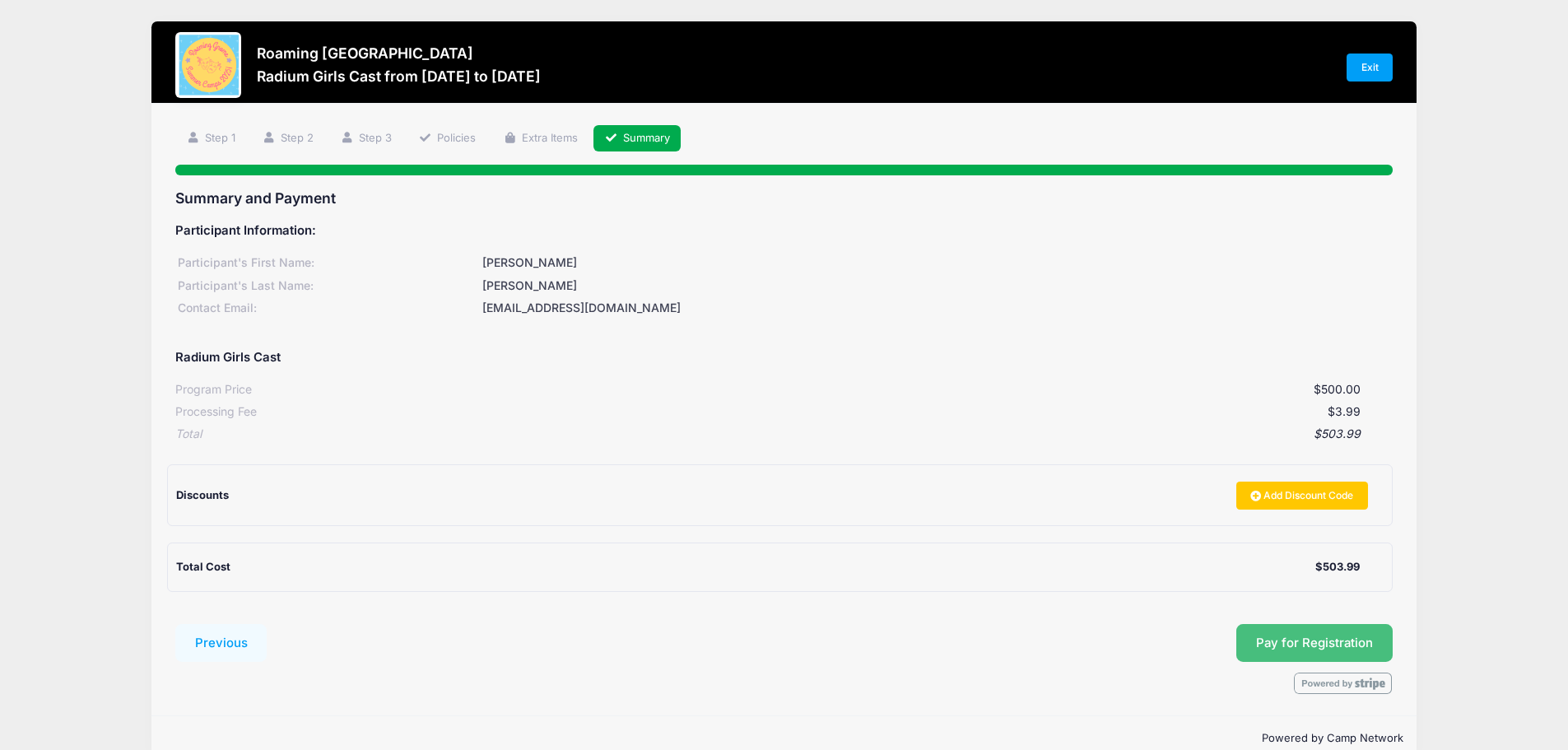
click at [1303, 638] on span "Pay for Registration" at bounding box center [1314, 642] width 117 height 14
